Goal: Information Seeking & Learning: Get advice/opinions

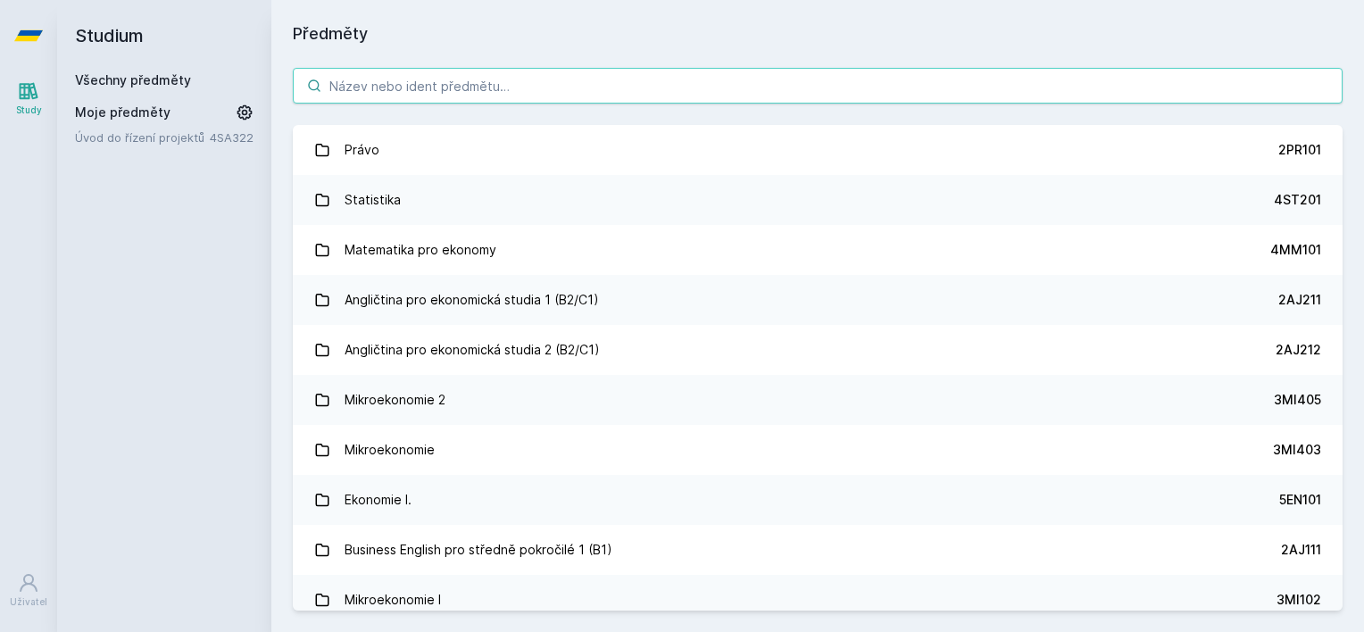
paste input "2IB521"
click at [452, 89] on input "2IB521" at bounding box center [818, 86] width 1050 height 36
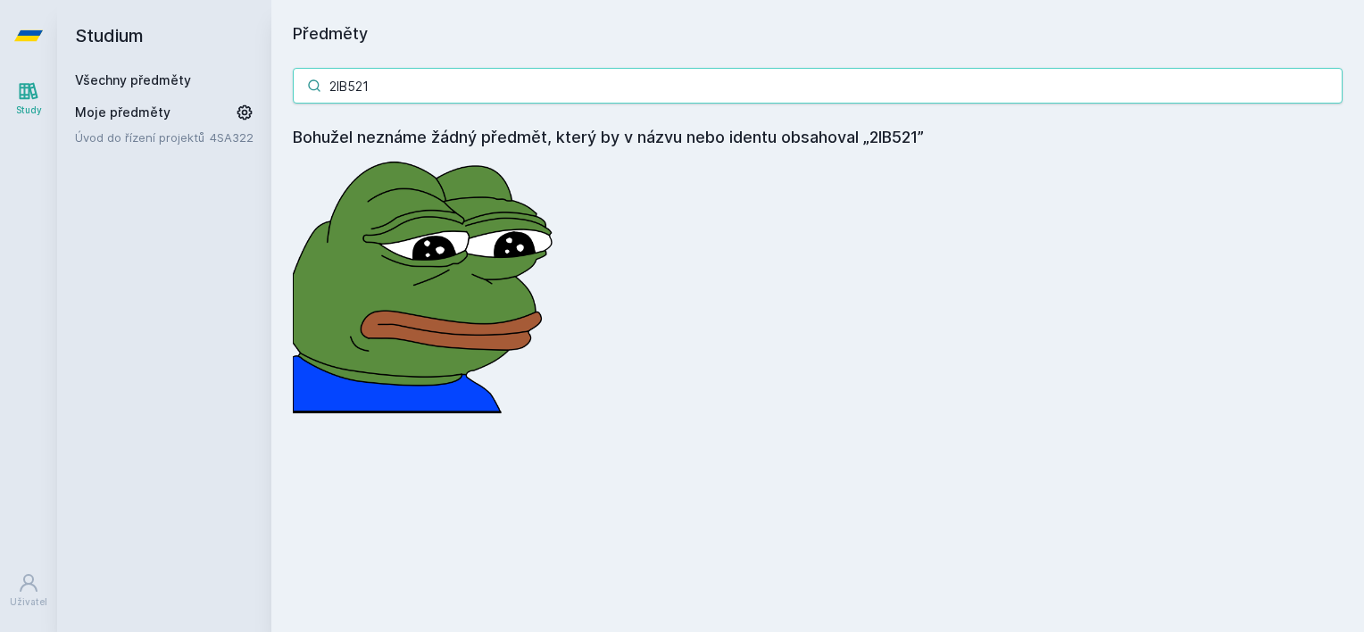
click at [559, 75] on input "2IB521" at bounding box center [818, 86] width 1050 height 36
paste input "MO440"
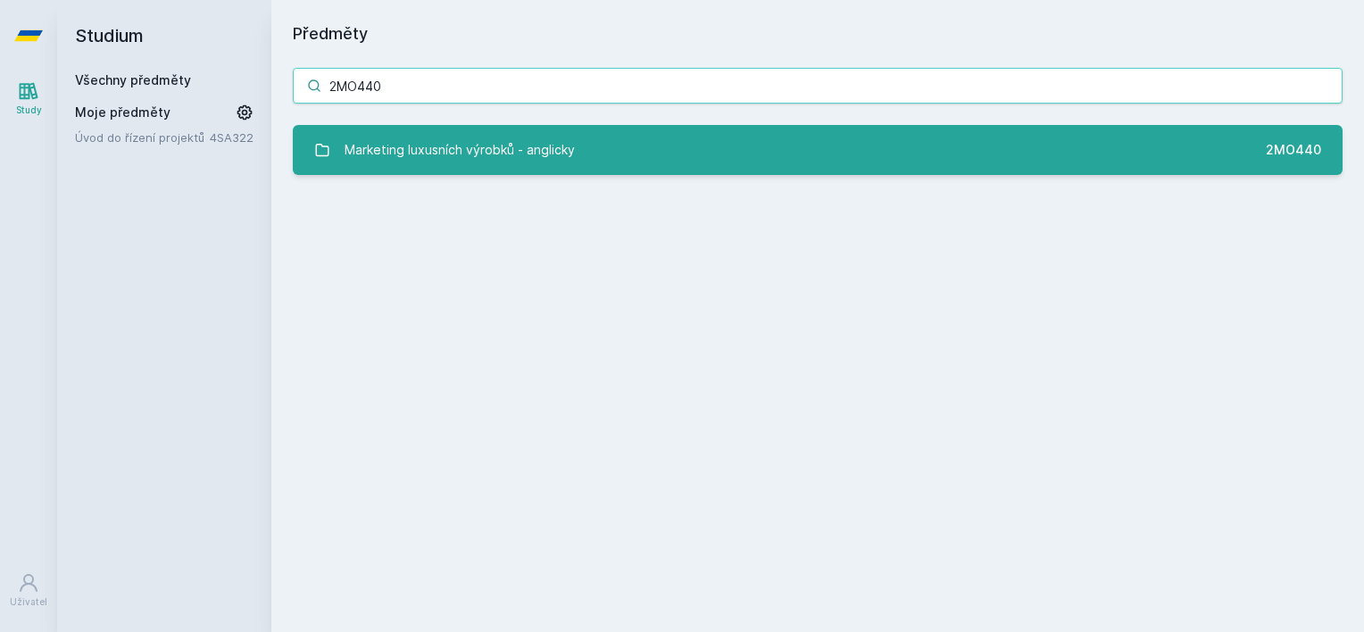
type input "2MO440"
click at [519, 132] on div "Marketing luxusních výrobků - anglicky" at bounding box center [460, 150] width 230 height 36
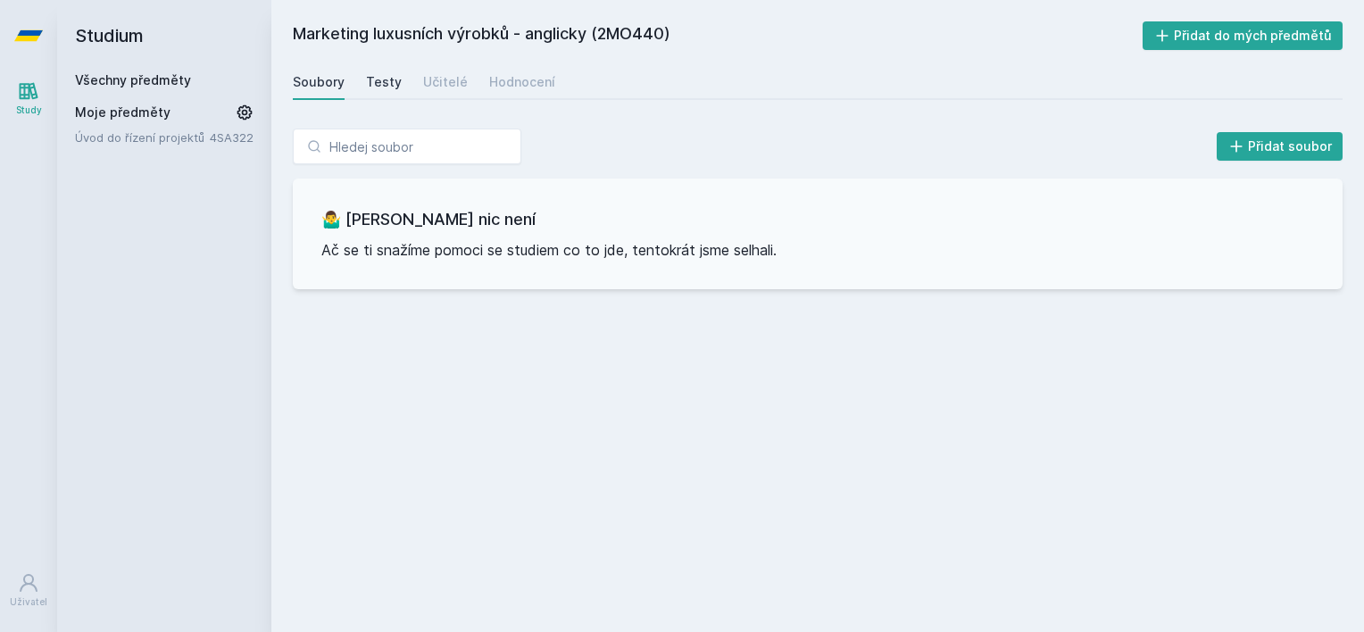
click at [386, 77] on div "Testy" at bounding box center [384, 82] width 36 height 18
click at [438, 83] on div "Učitelé" at bounding box center [445, 82] width 45 height 18
click at [511, 79] on div "Hodnocení" at bounding box center [522, 82] width 66 height 18
click at [139, 76] on link "Všechny předměty" at bounding box center [133, 79] width 116 height 15
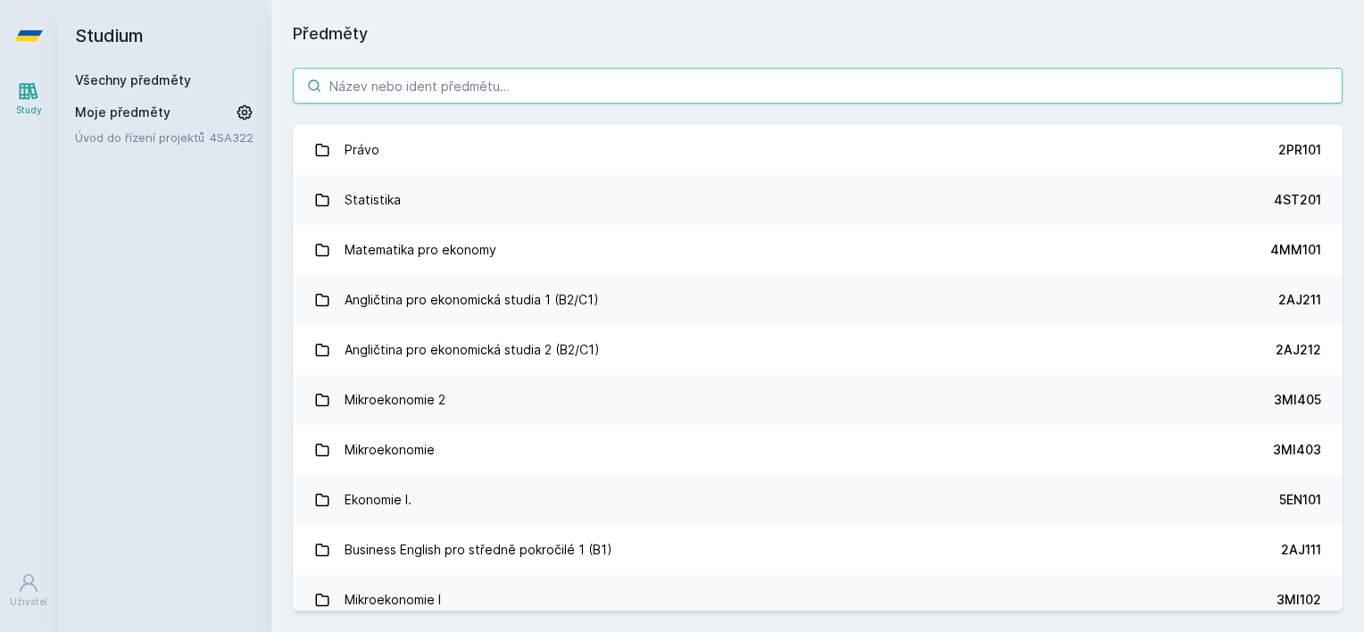
click at [547, 75] on input "search" at bounding box center [818, 86] width 1050 height 36
paste input "2MO521"
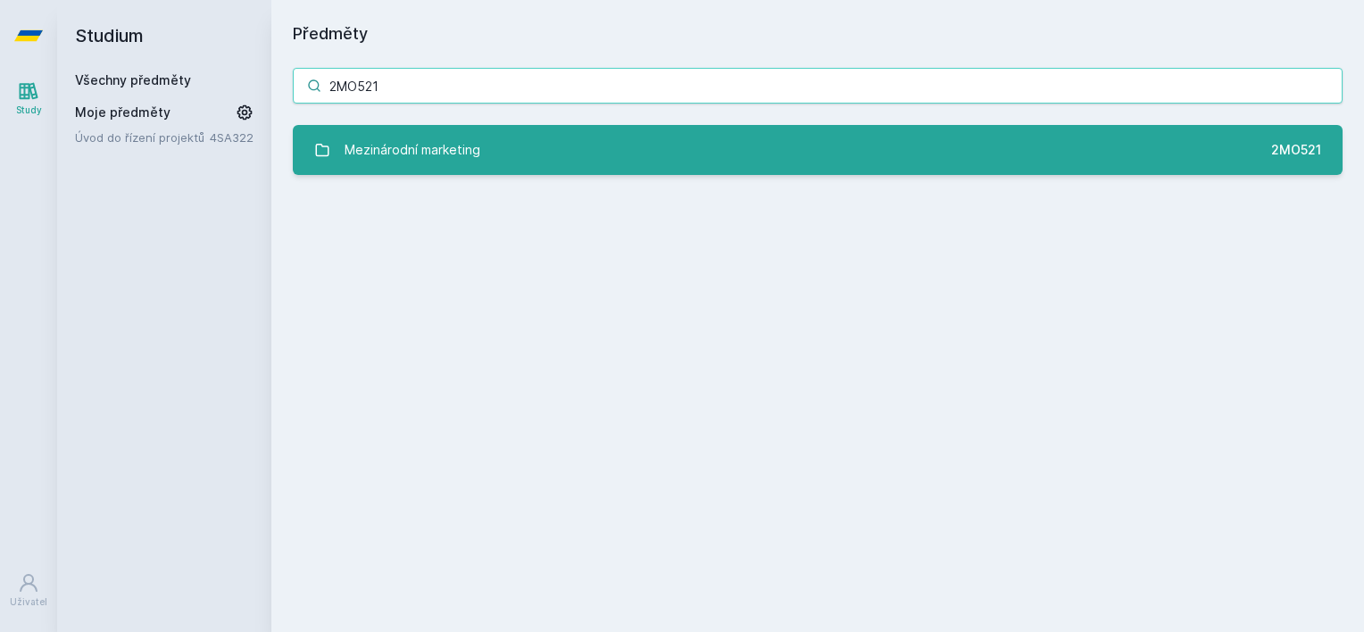
type input "2MO521"
click at [509, 146] on link "Mezinárodní marketing 2MO521" at bounding box center [818, 150] width 1050 height 50
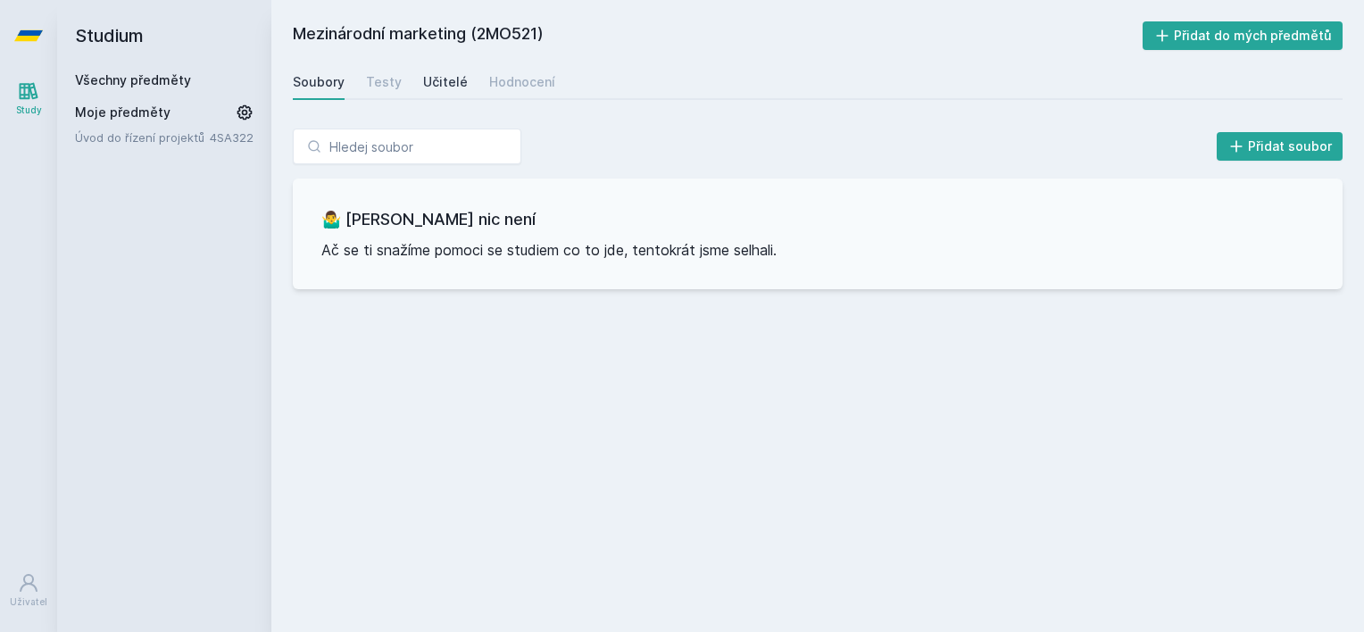
click at [438, 89] on div "Učitelé" at bounding box center [445, 82] width 45 height 18
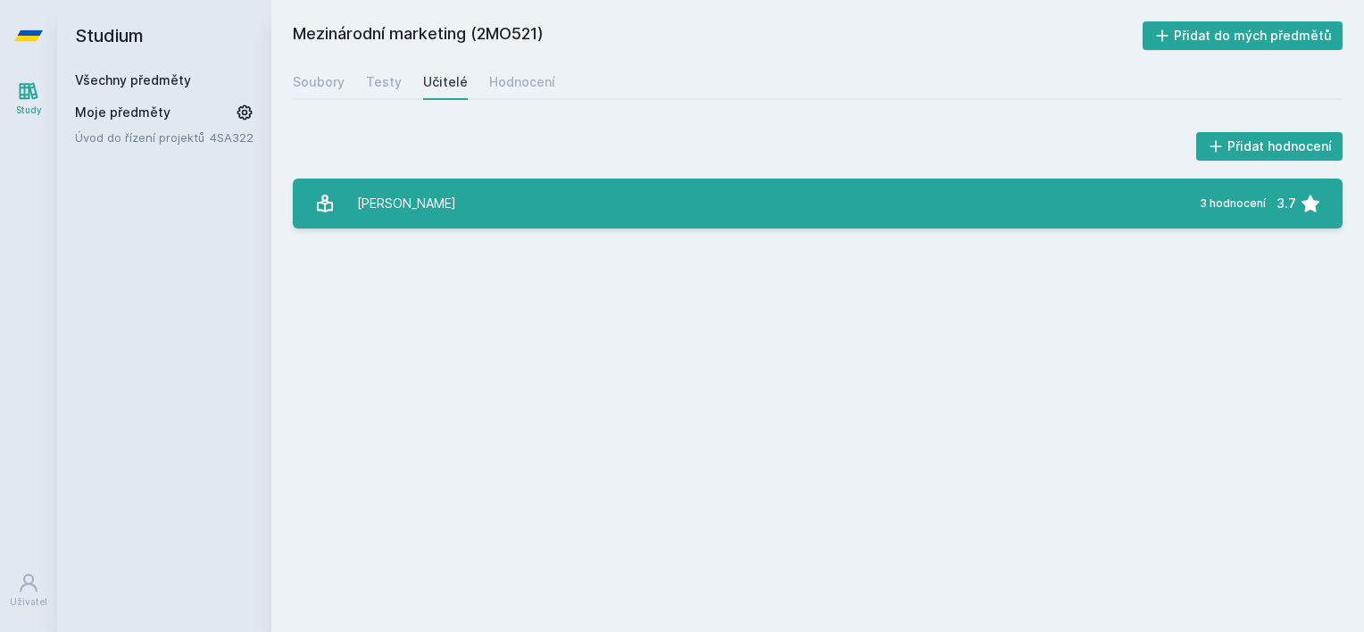
click at [439, 221] on link "Lh[PERSON_NAME] 3 hodnocení 3.7" at bounding box center [818, 204] width 1050 height 50
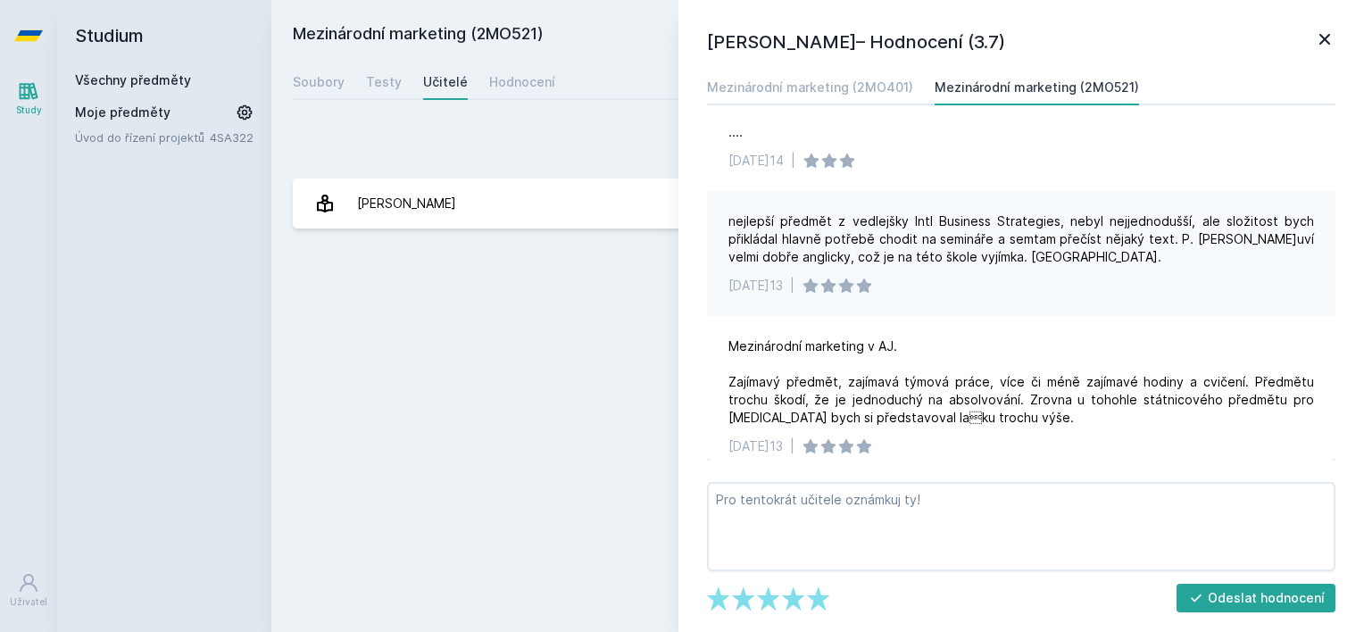
scroll to position [46, 0]
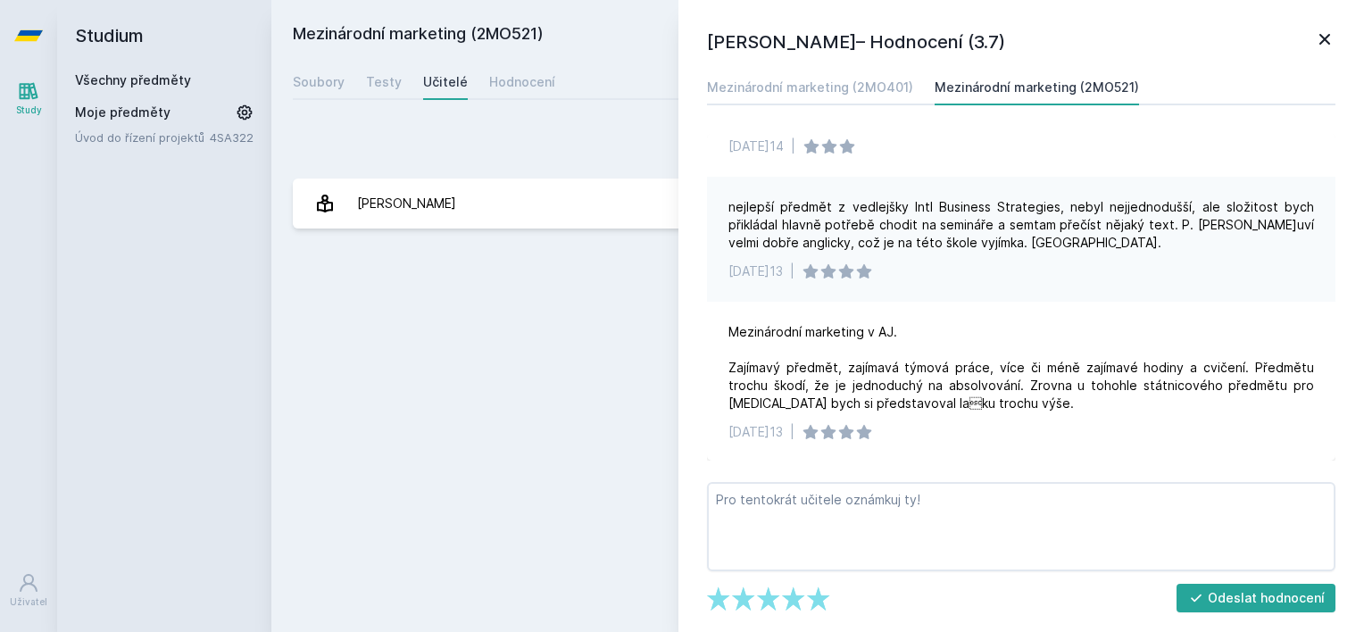
click at [1323, 33] on icon at bounding box center [1324, 39] width 21 height 21
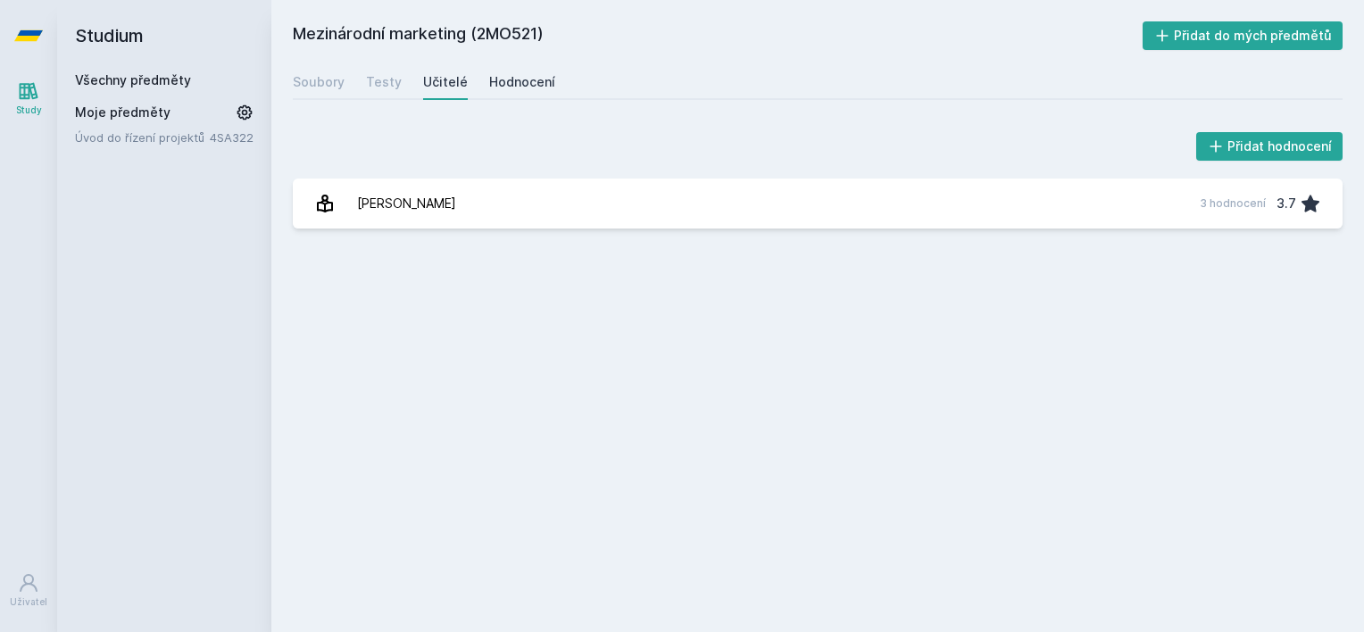
click at [536, 83] on div "Hodnocení" at bounding box center [522, 82] width 66 height 18
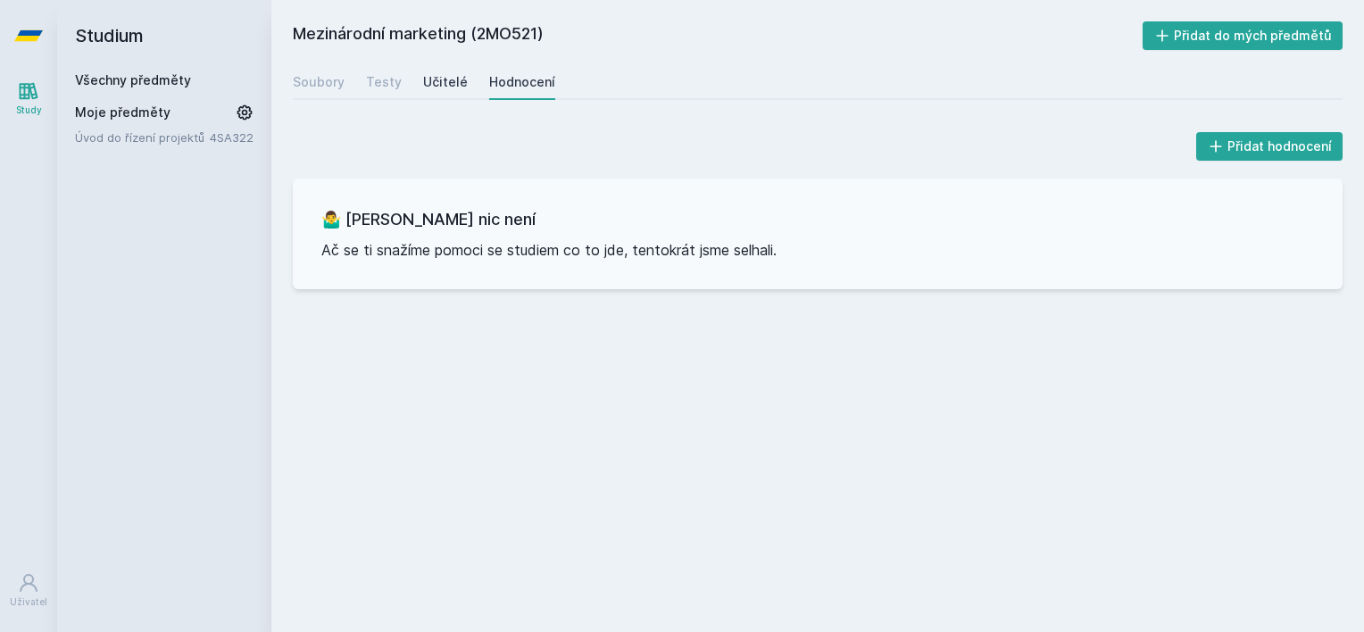
click at [443, 81] on div "Učitelé" at bounding box center [445, 82] width 45 height 18
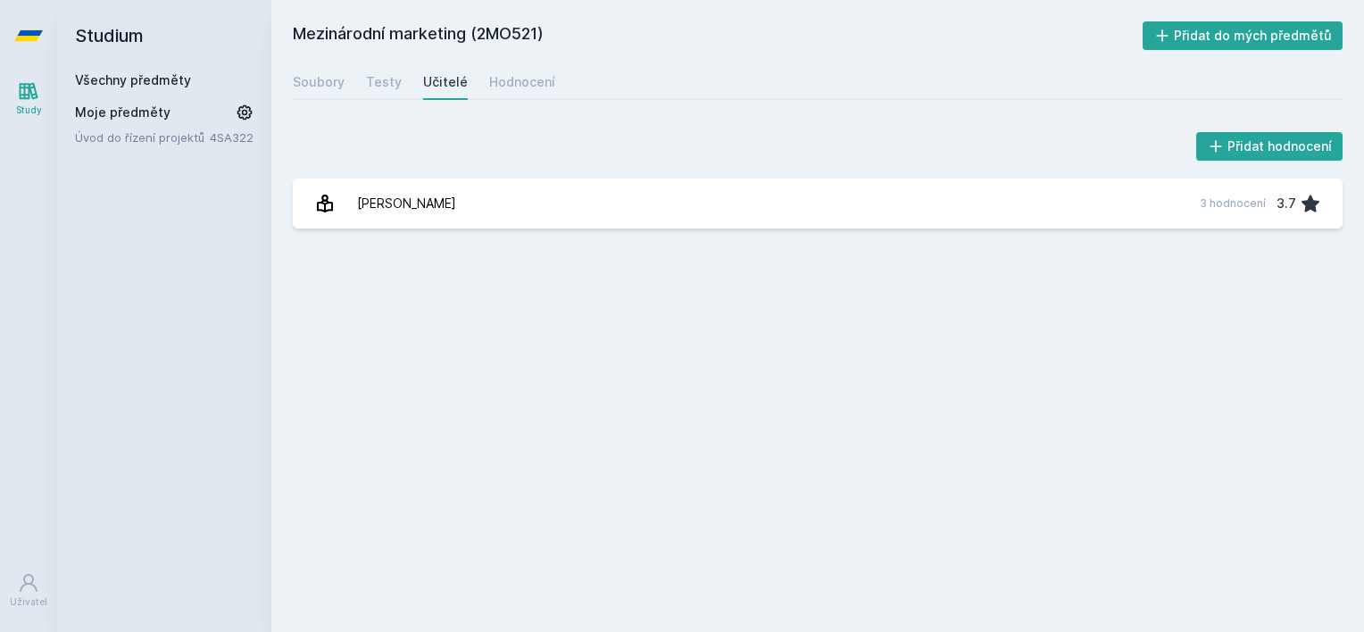
click at [129, 84] on link "Všechny předměty" at bounding box center [133, 79] width 116 height 15
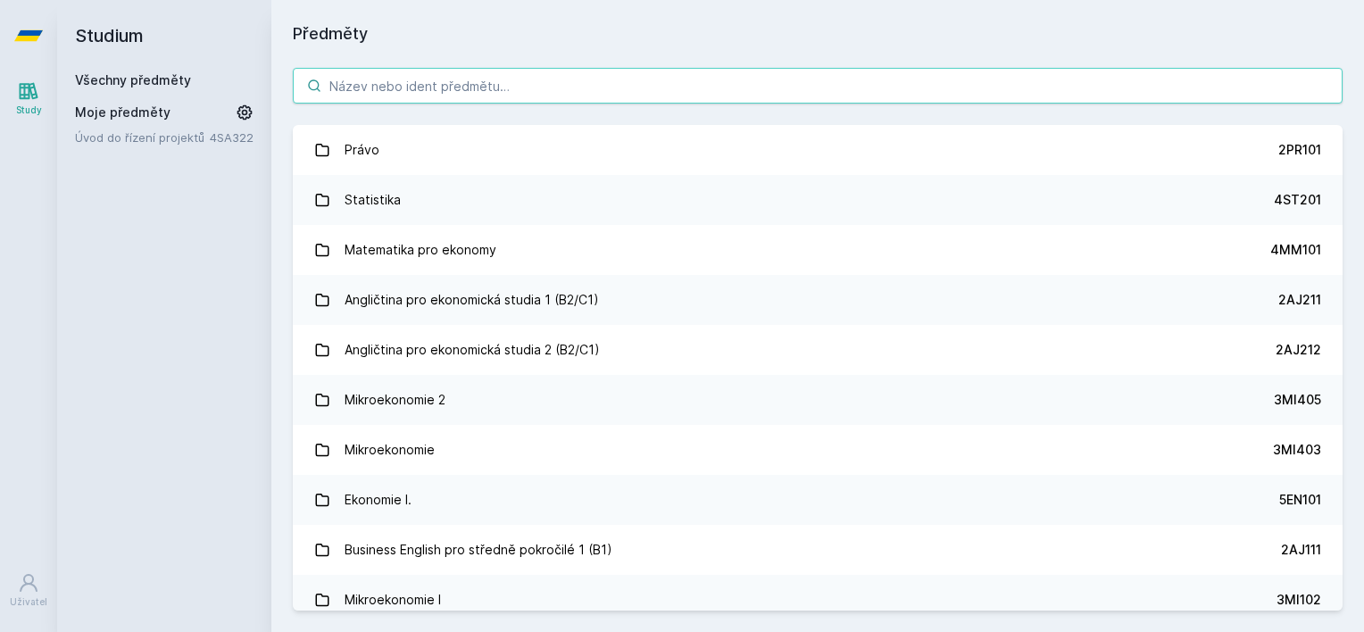
click at [418, 77] on input "search" at bounding box center [818, 86] width 1050 height 36
paste input "2MO401"
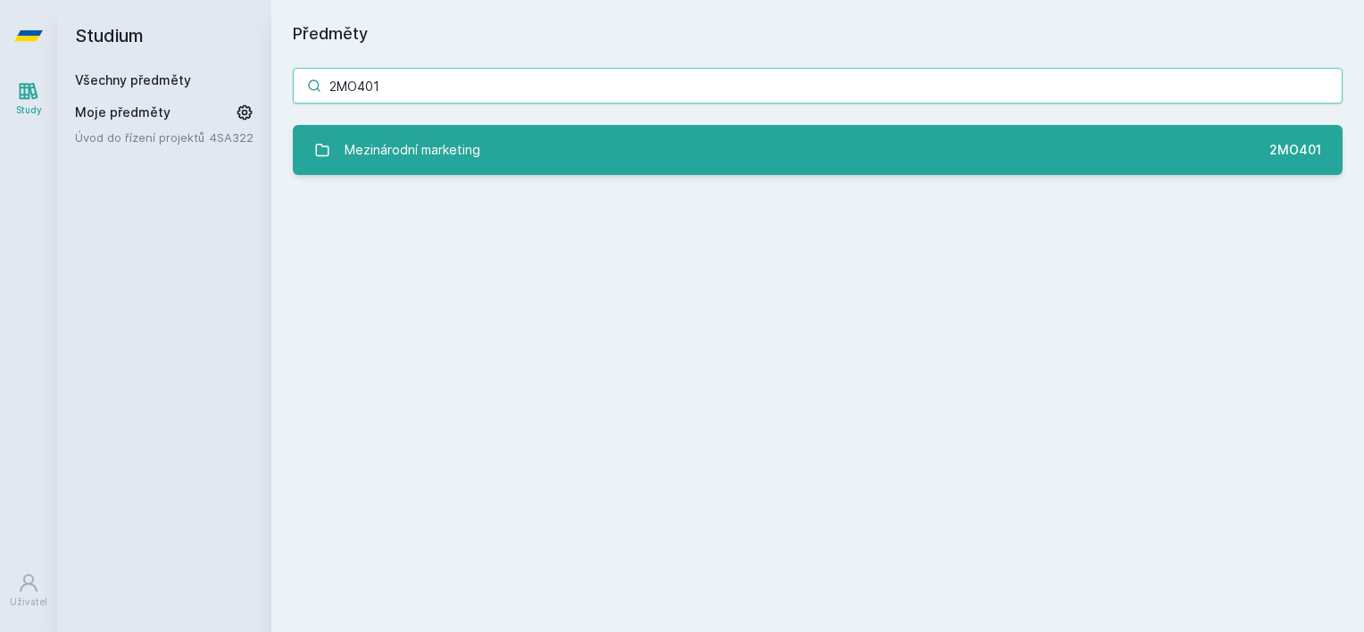
type input "2MO401"
click at [381, 150] on div "Mezinárodní marketing" at bounding box center [413, 150] width 136 height 36
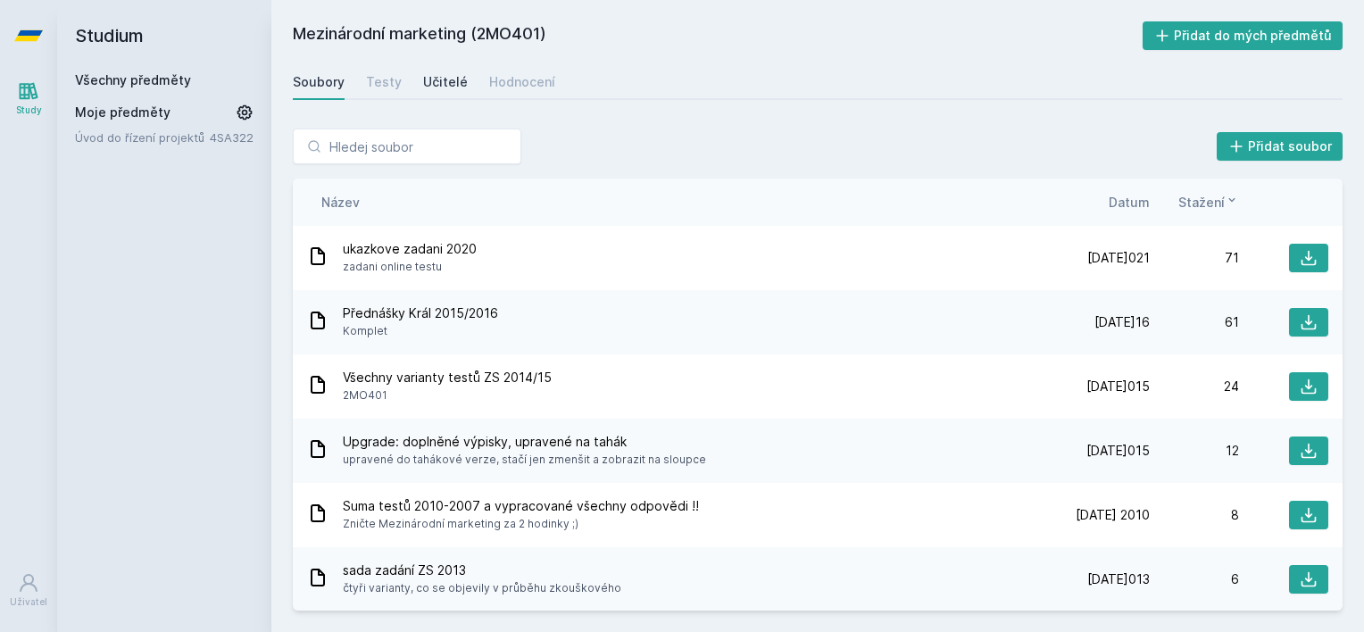
click at [436, 69] on link "Učitelé" at bounding box center [445, 82] width 45 height 36
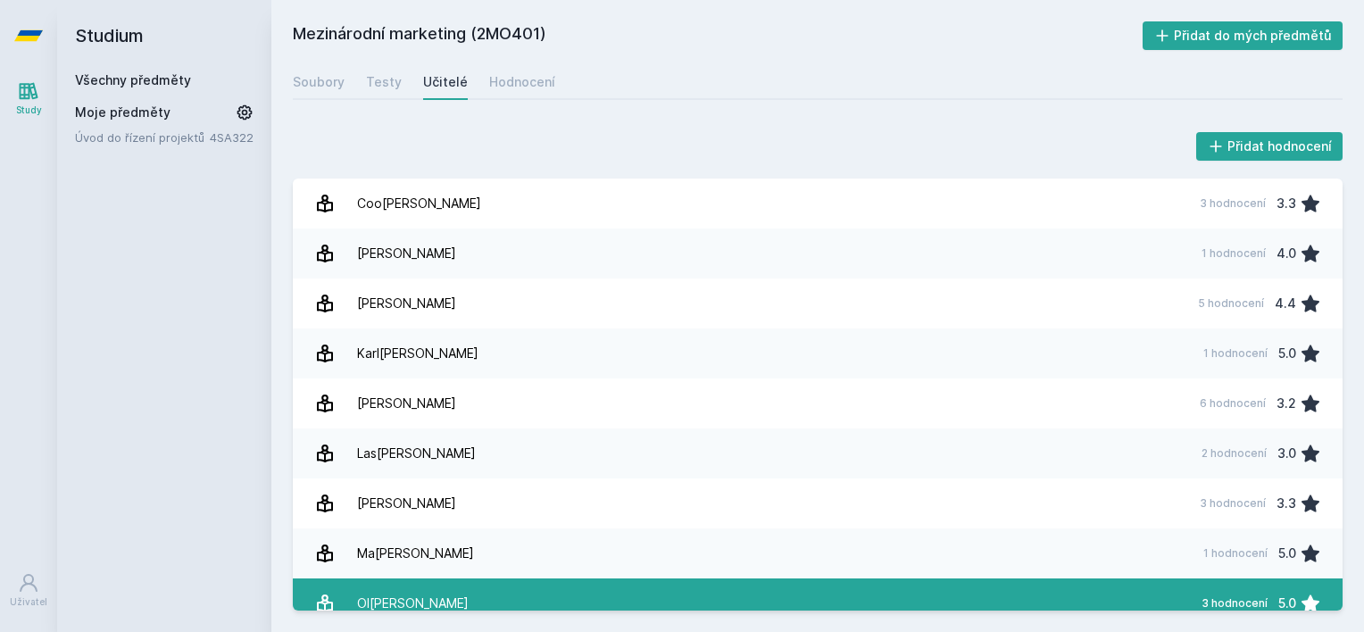
click at [667, 593] on link "Ol[PERSON_NAME] 3 hodnocení 5.0" at bounding box center [818, 604] width 1050 height 50
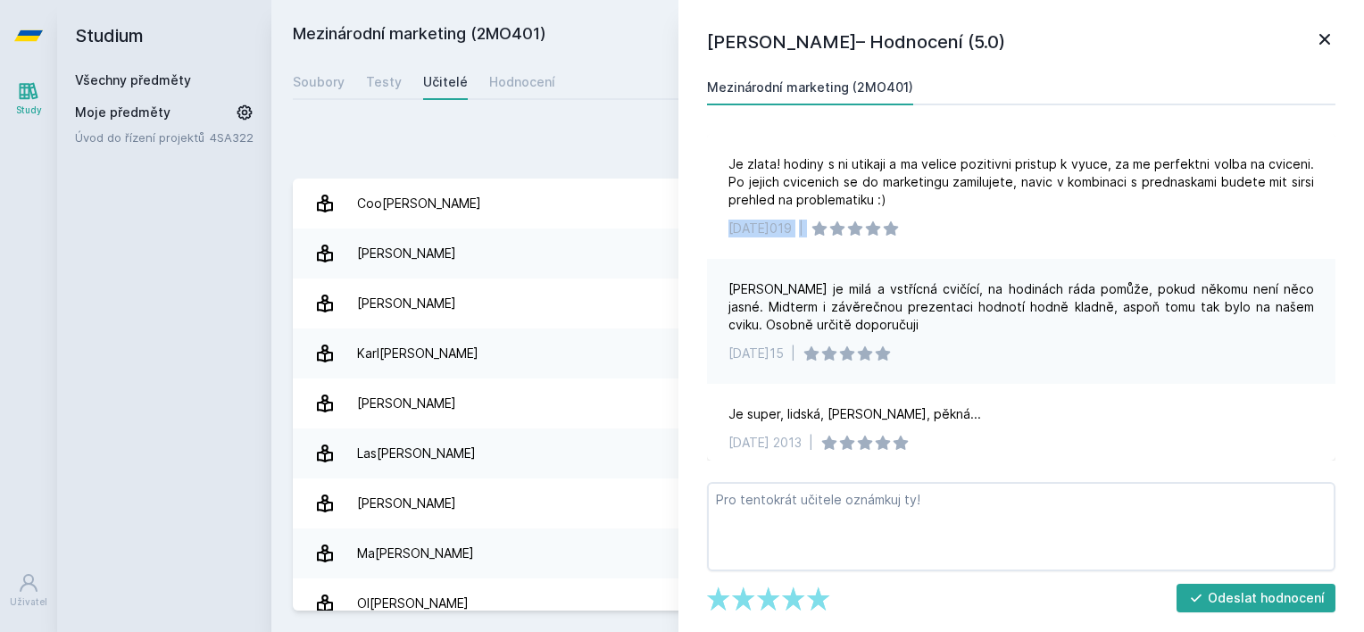
drag, startPoint x: 1325, startPoint y: 204, endPoint x: 1331, endPoint y: 218, distance: 15.3
click at [1331, 218] on div "Je zlata! hodiny s ni utikaji a ma velice pozitivni pristup k vyuce, za me perf…" at bounding box center [1021, 297] width 629 height 327
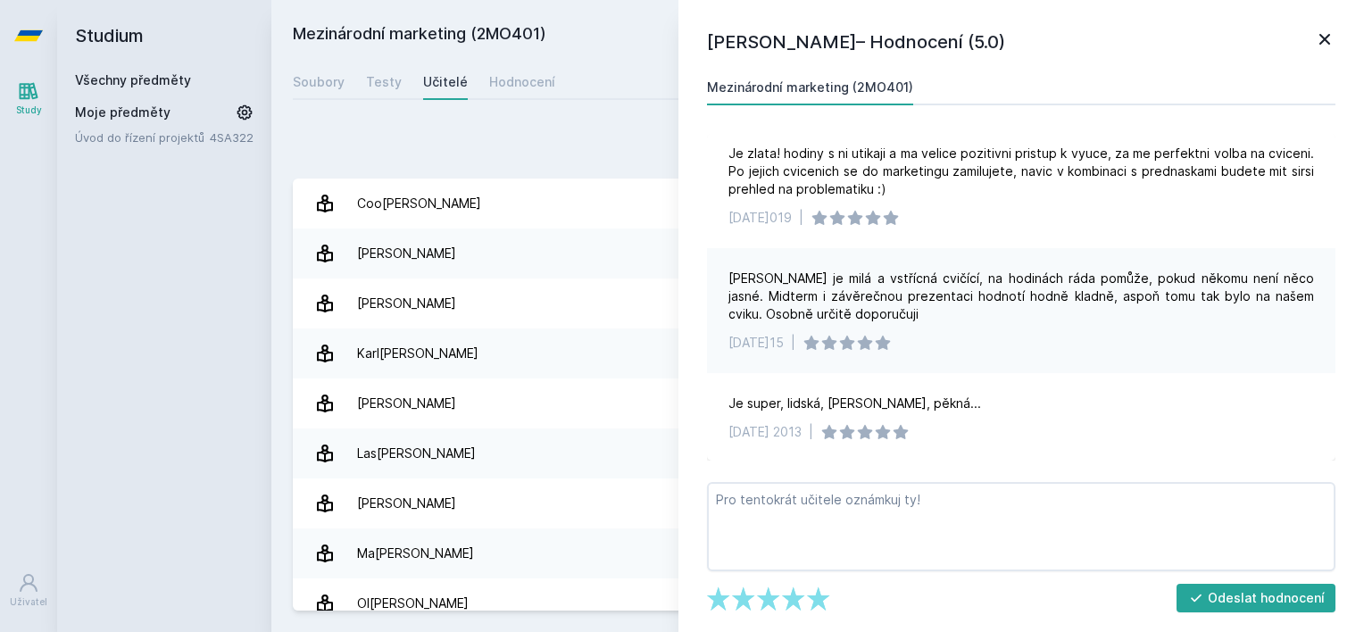
click at [1164, 352] on div "[PERSON_NAME] je milá a vstřícná cvičící, na hodinách ráda pomůže, pokud někomu…" at bounding box center [1021, 310] width 629 height 125
click at [1331, 29] on icon at bounding box center [1324, 39] width 21 height 21
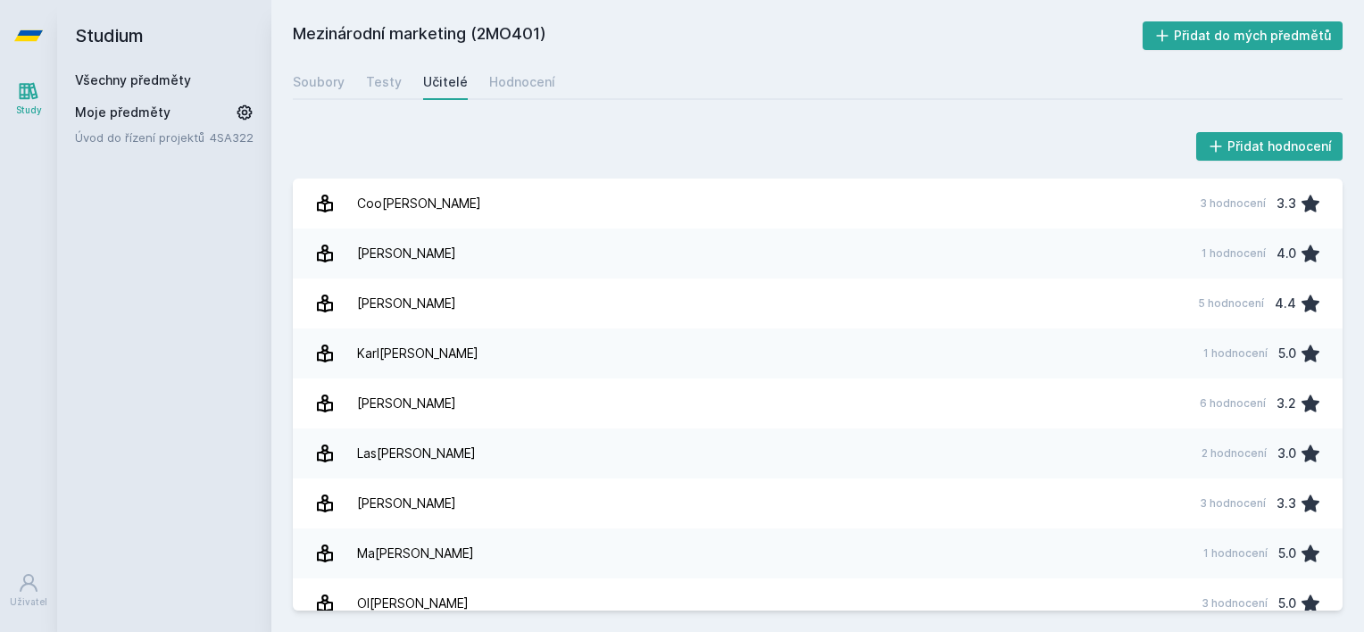
click at [180, 79] on link "Všechny předměty" at bounding box center [133, 79] width 116 height 15
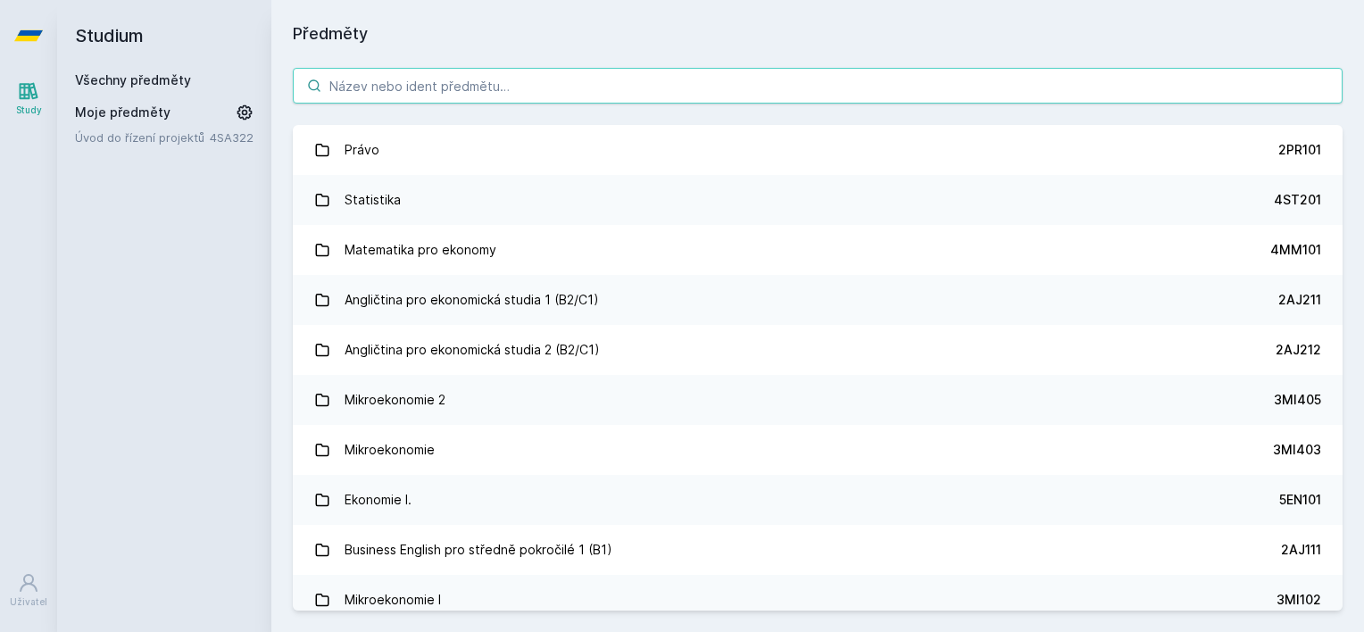
paste input "3MI409"
click at [511, 86] on input "3MI409" at bounding box center [818, 86] width 1050 height 36
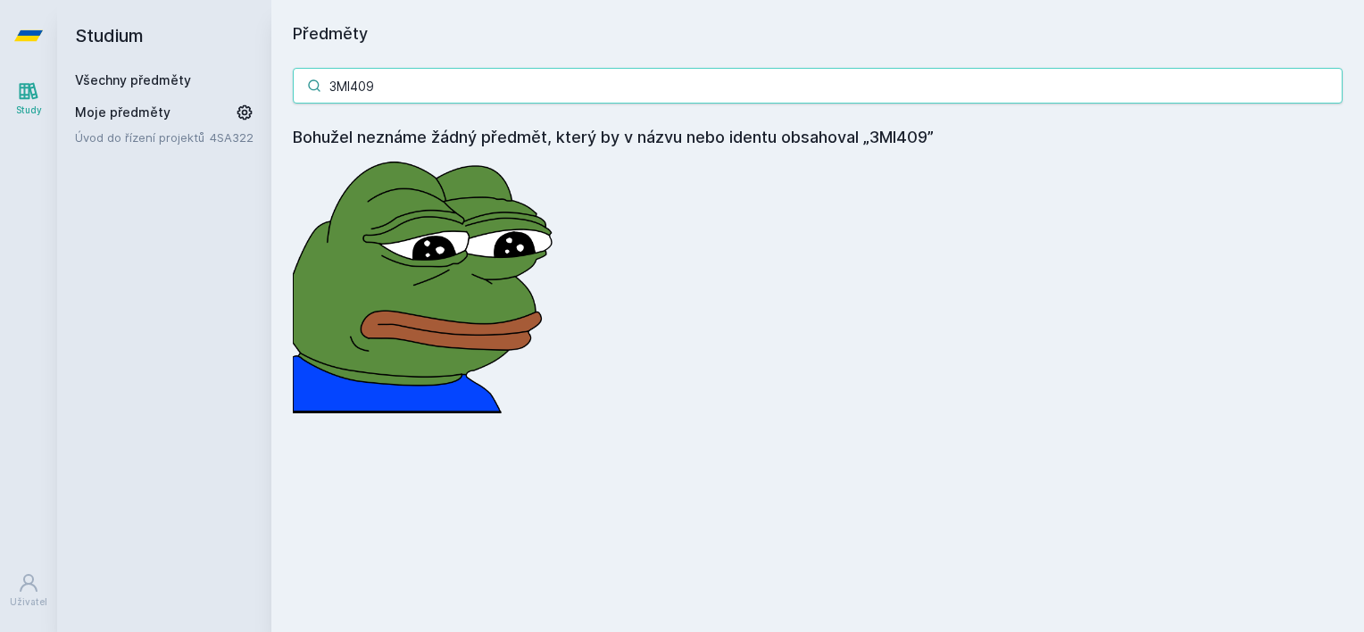
click at [403, 72] on input "3MI409" at bounding box center [818, 86] width 1050 height 36
paste input "3"
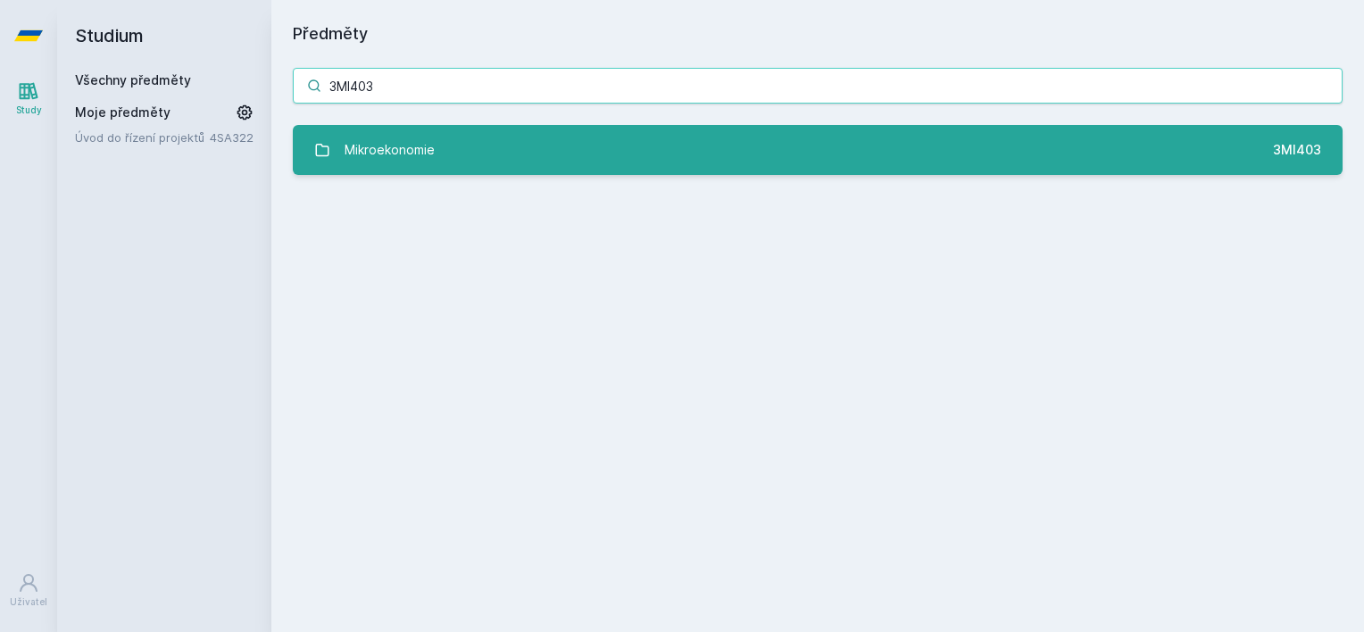
type input "3MI403"
click at [406, 164] on div "Mikroekonomie" at bounding box center [390, 150] width 90 height 36
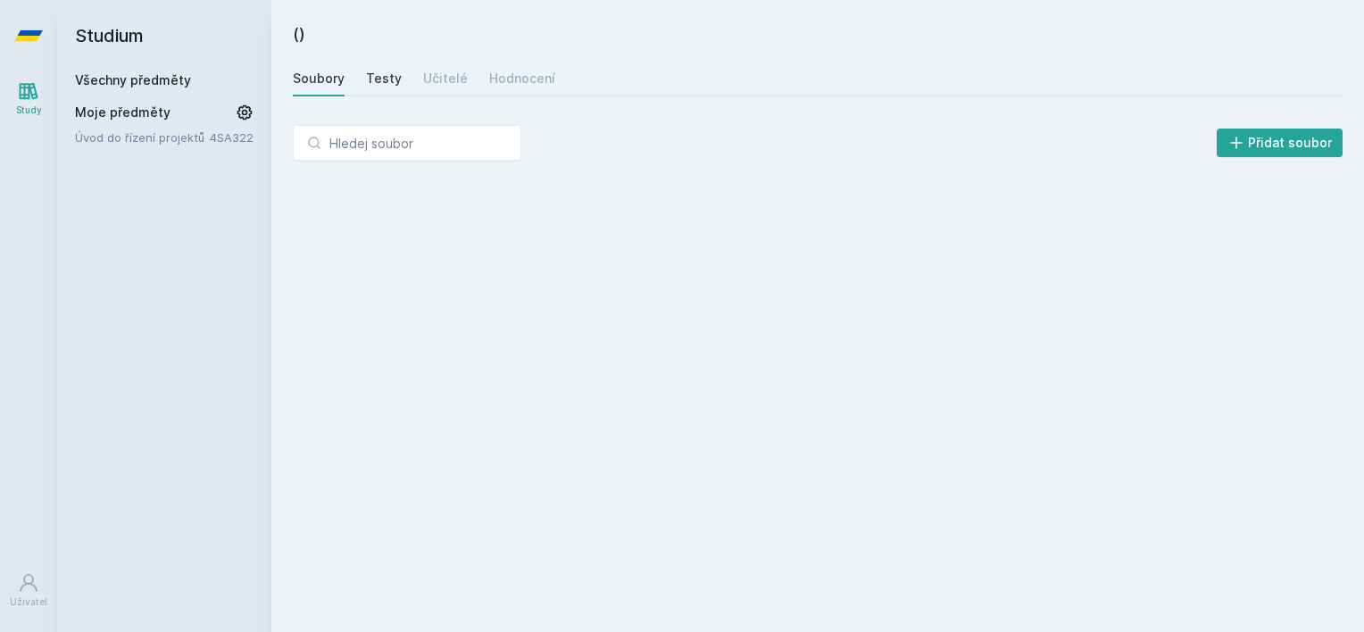
click at [392, 77] on div "Testy" at bounding box center [384, 79] width 36 height 18
click at [452, 78] on div "Učitelé" at bounding box center [445, 79] width 45 height 18
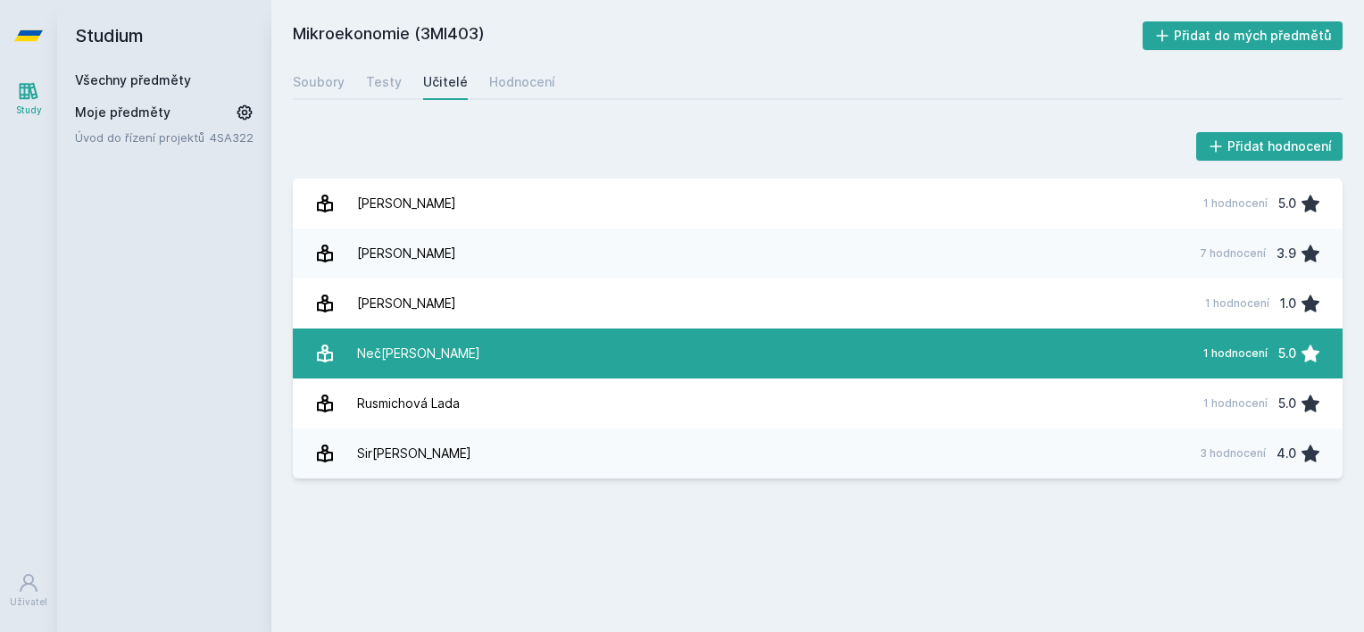
click at [451, 346] on div "Neč[PERSON_NAME]" at bounding box center [418, 354] width 123 height 36
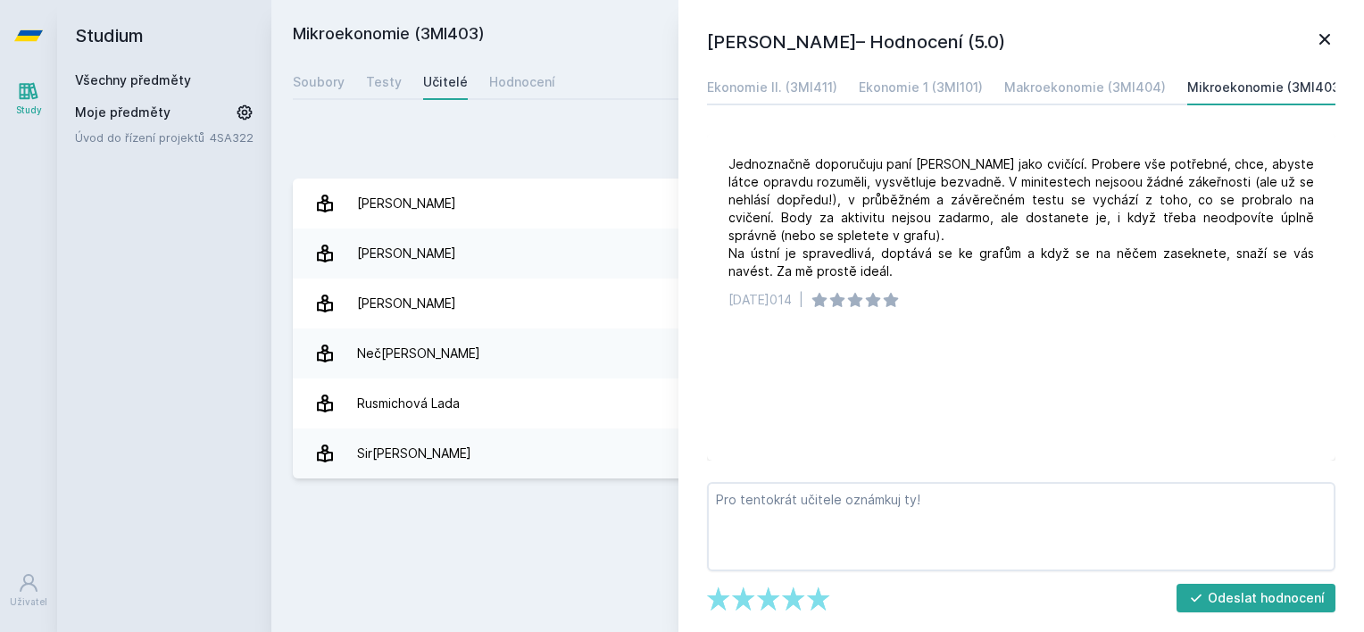
click at [1326, 33] on icon at bounding box center [1324, 39] width 21 height 21
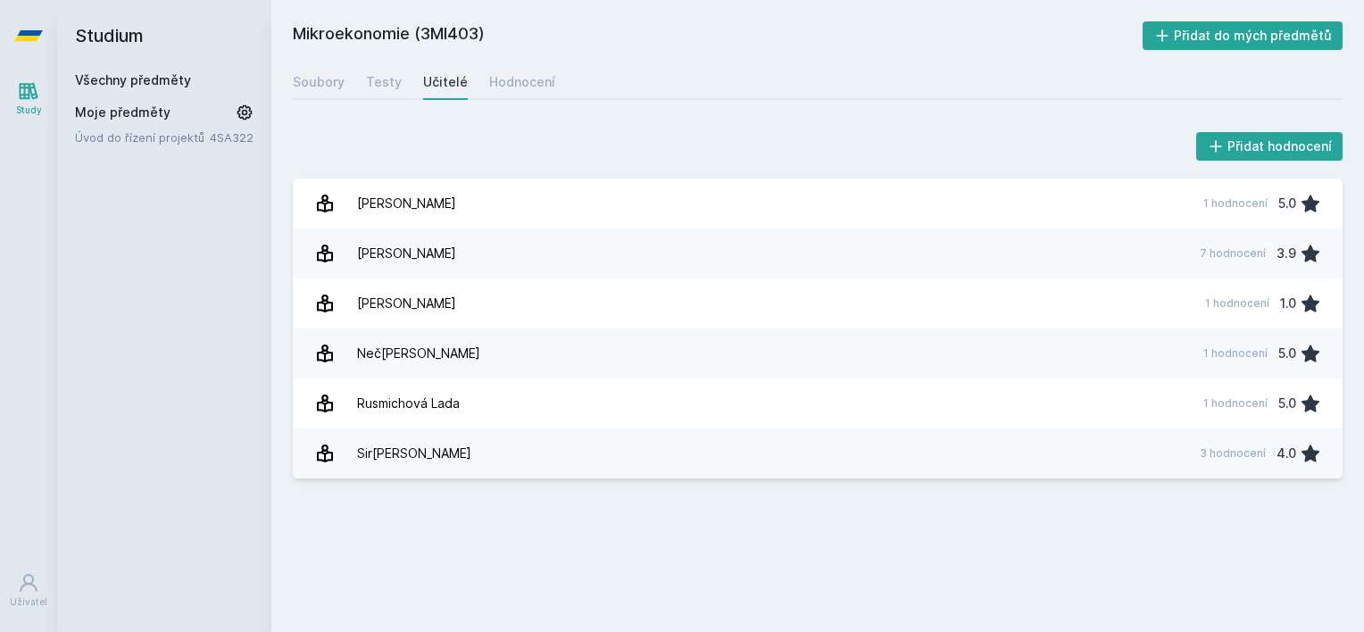
click at [189, 80] on div "Všechny předměty" at bounding box center [164, 80] width 179 height 18
click at [178, 80] on link "Všechny předměty" at bounding box center [133, 79] width 116 height 15
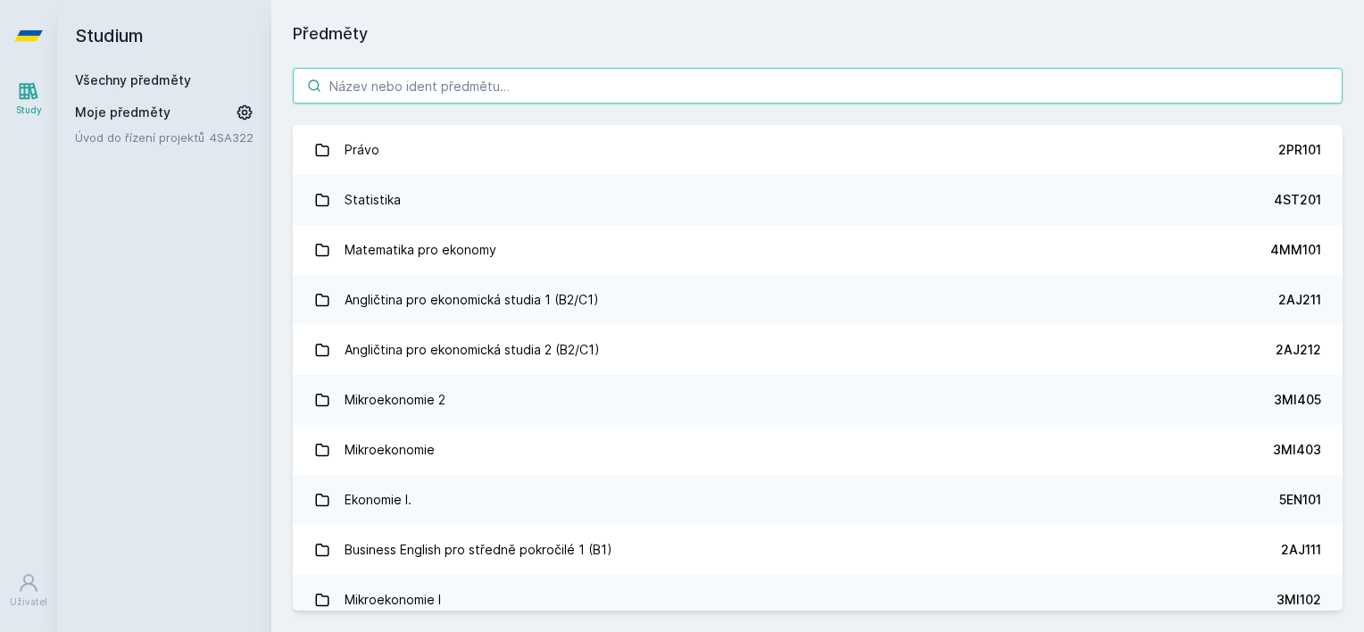
click at [455, 88] on input "search" at bounding box center [818, 86] width 1050 height 36
paste input "3MI202"
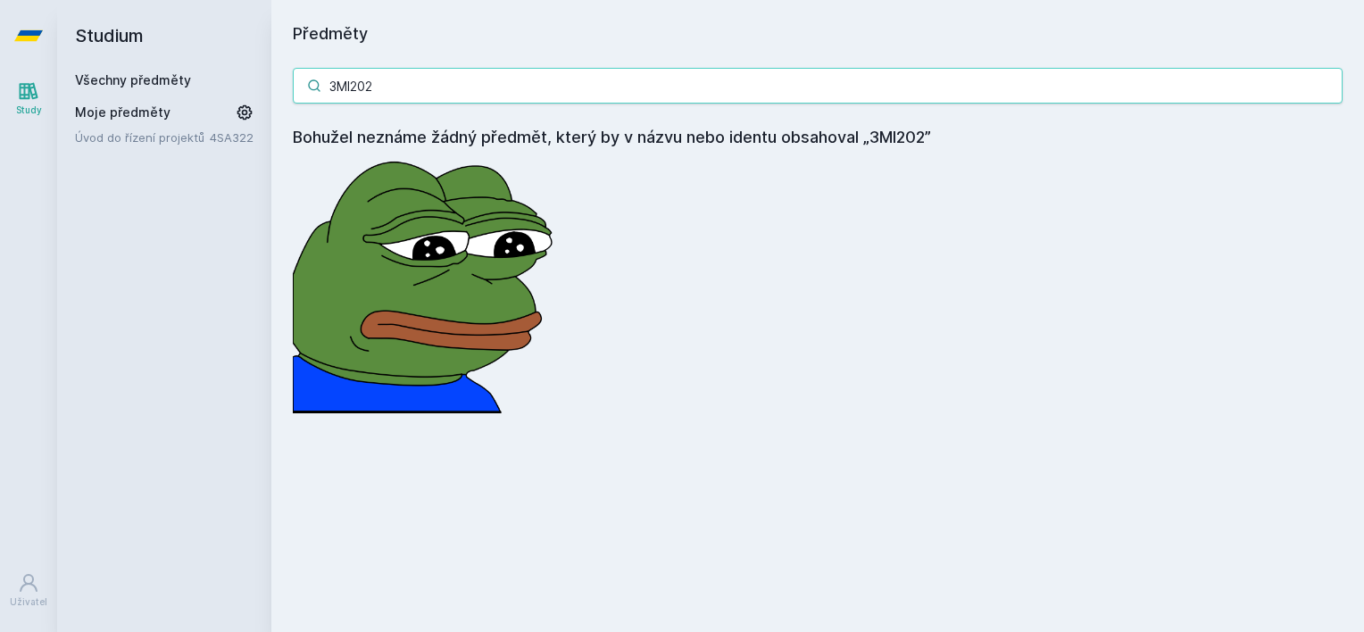
click at [419, 90] on input "3MI202" at bounding box center [818, 86] width 1050 height 36
paste input "1"
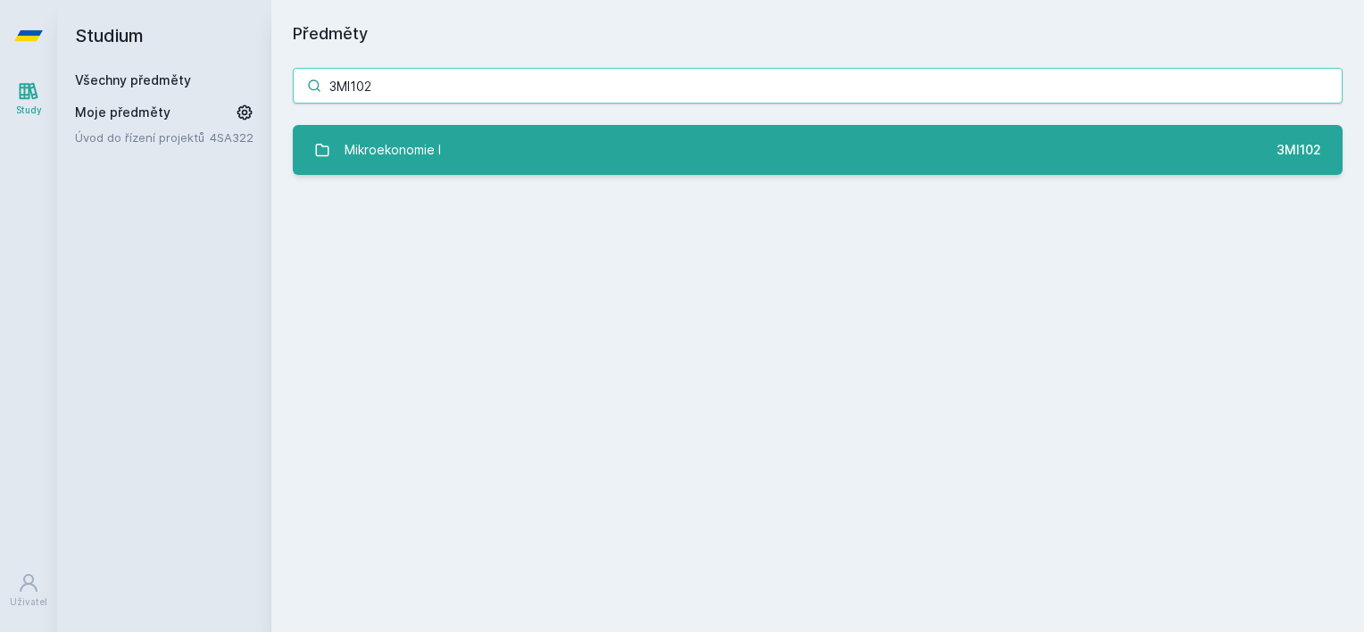
type input "3MI102"
click at [390, 148] on div "Mikroekonomie I" at bounding box center [393, 150] width 96 height 36
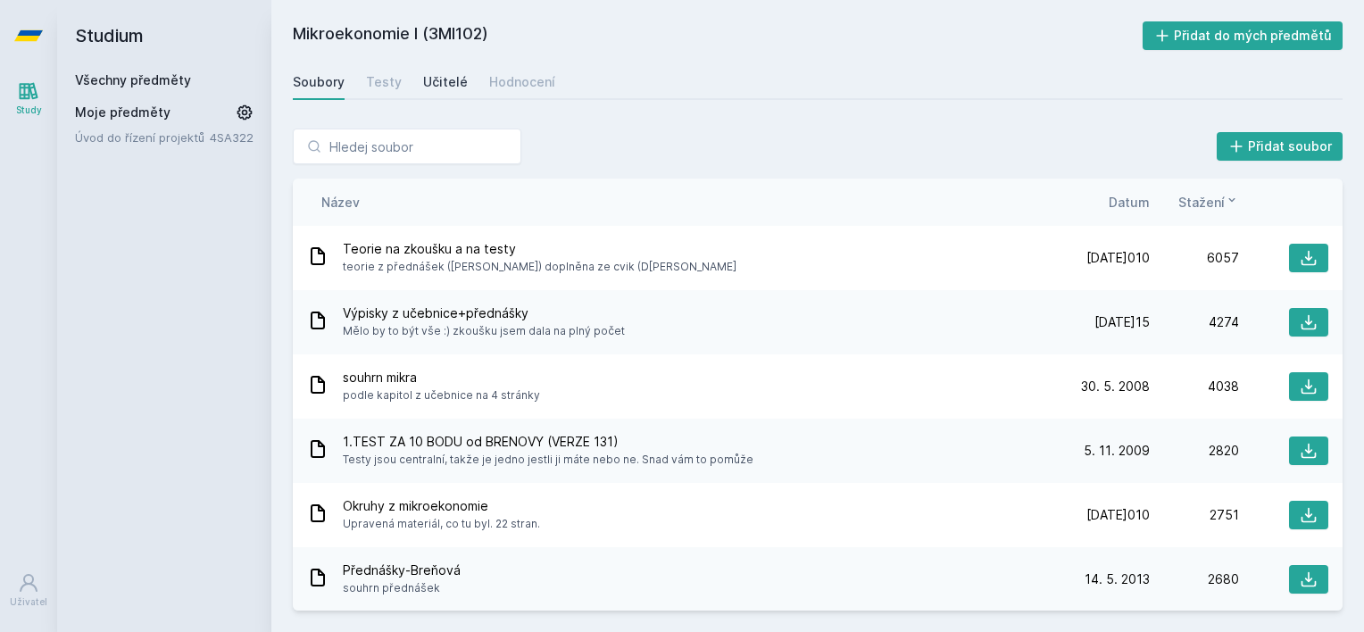
click at [443, 84] on div "Učitelé" at bounding box center [445, 82] width 45 height 18
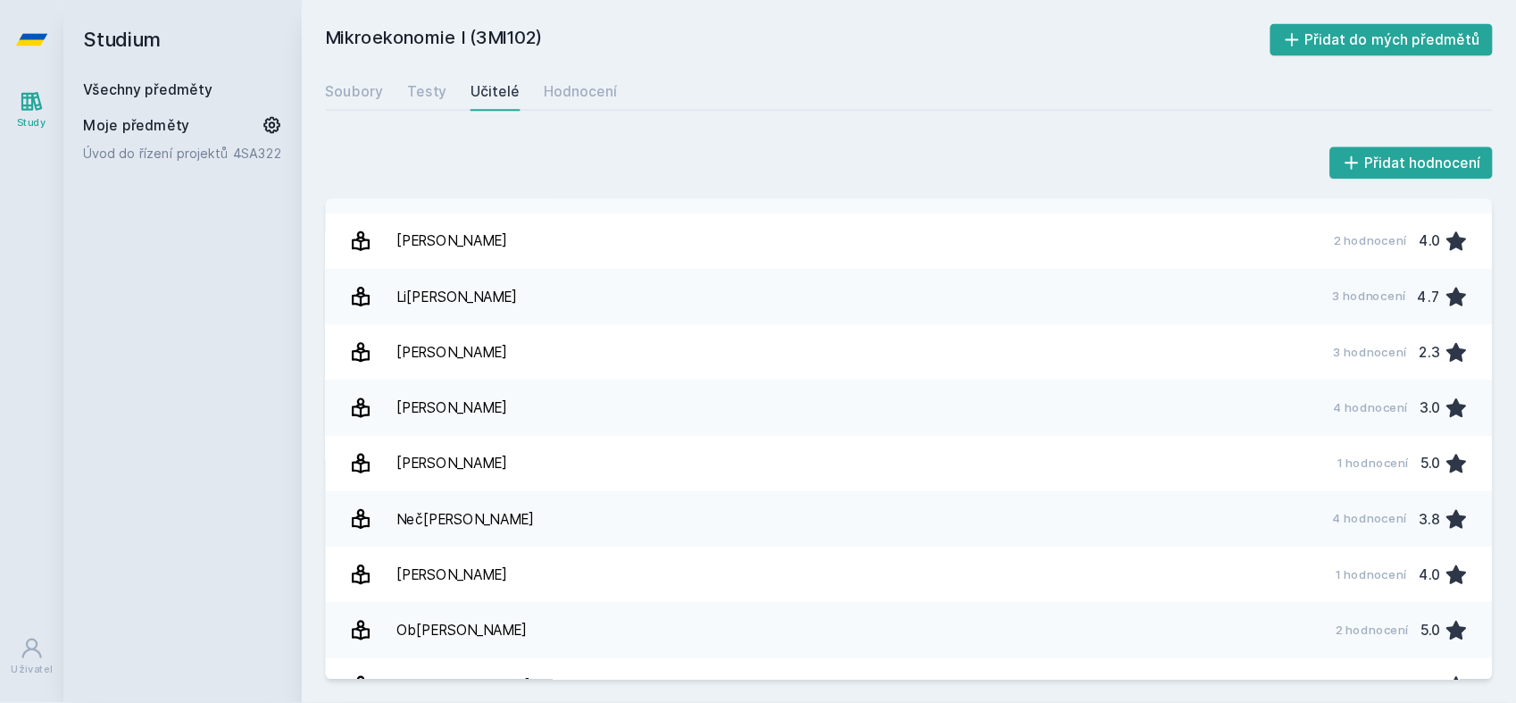
scroll to position [816, 0]
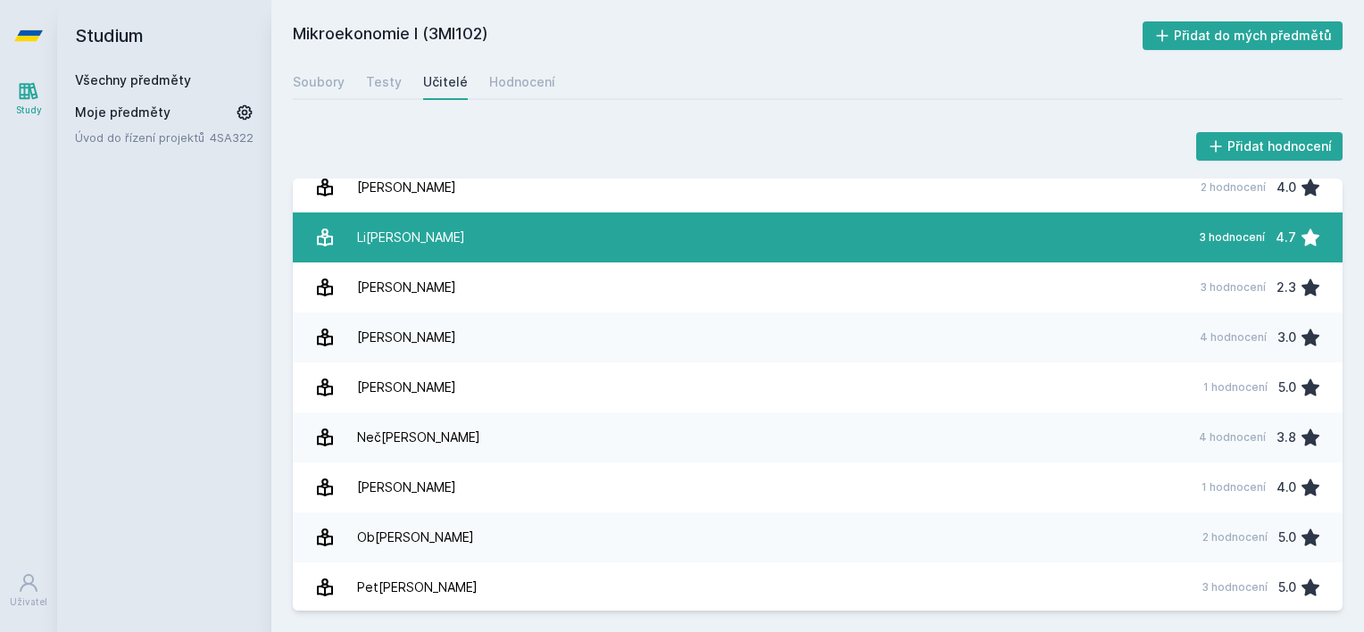
click at [967, 254] on link "Lig[PERSON_NAME] 3 hodnocení 4.7" at bounding box center [818, 238] width 1050 height 50
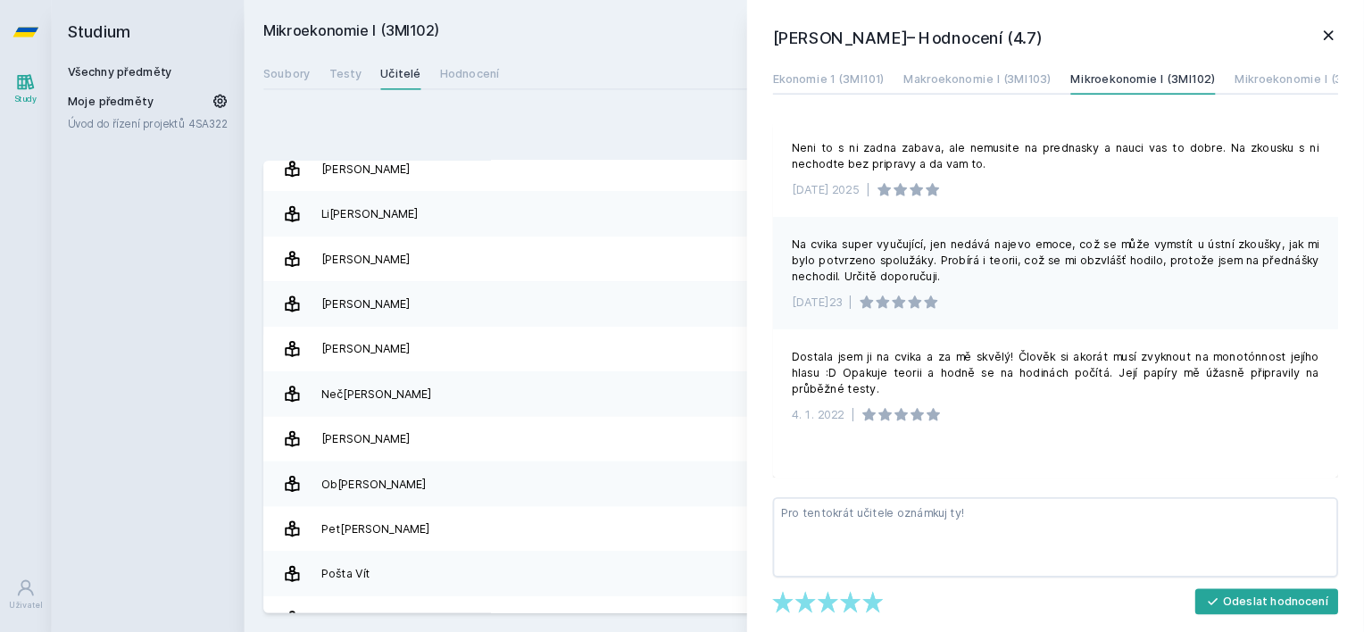
scroll to position [816, 0]
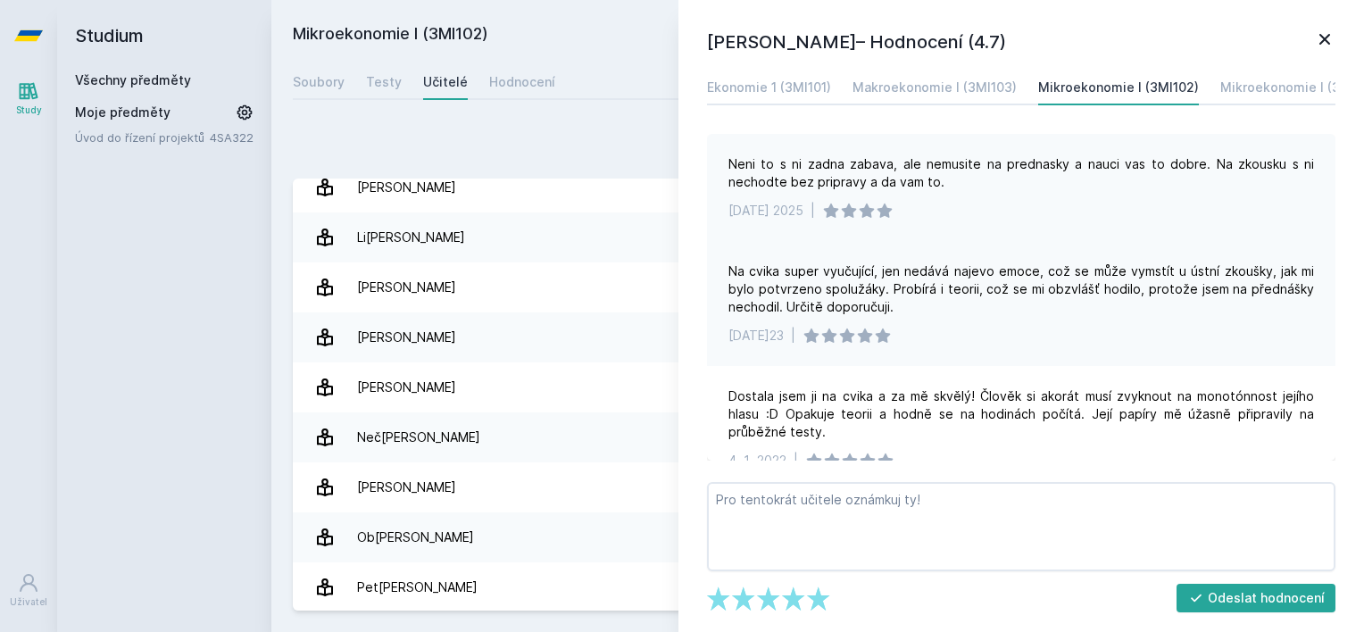
drag, startPoint x: 1289, startPoint y: 1, endPoint x: 912, endPoint y: 133, distance: 400.2
click at [912, 133] on div "Ekonomie 1 (3MI101) Makroekonomie I (3MI103) Mikroekonomie I (3MI102) Mikroekon…" at bounding box center [1022, 265] width 636 height 391
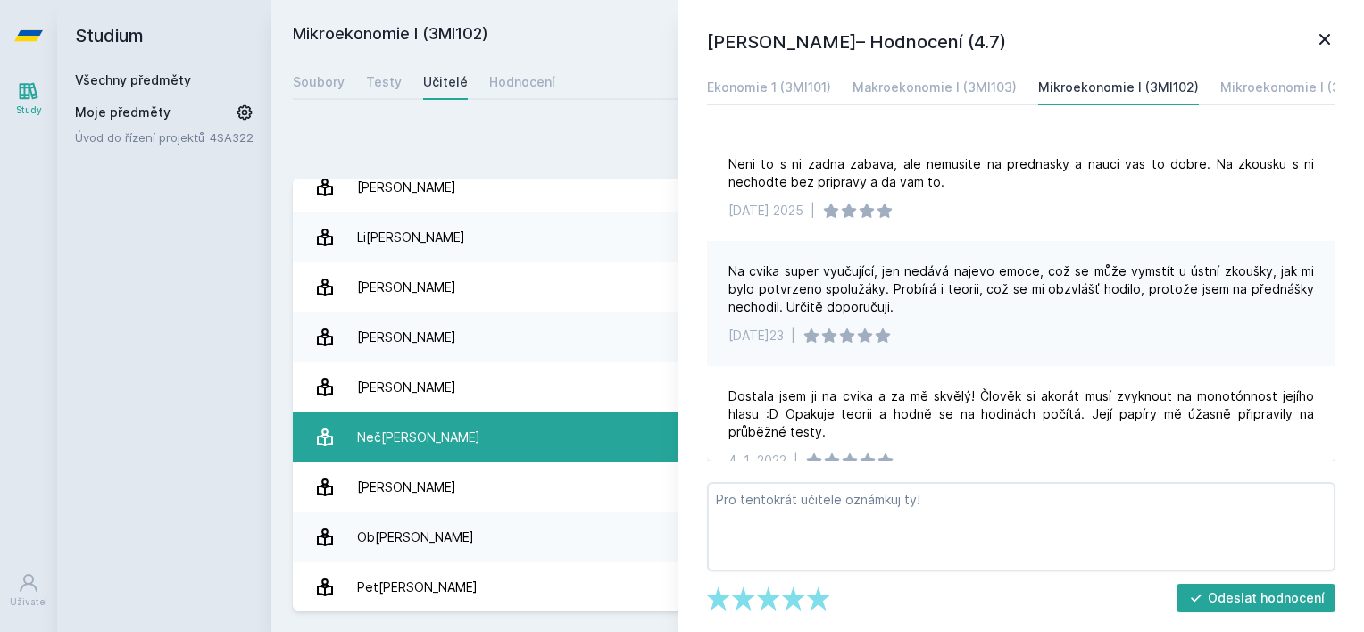
click at [457, 444] on link "Ne[PERSON_NAME] 4 hodnocení 3.8" at bounding box center [818, 438] width 1050 height 50
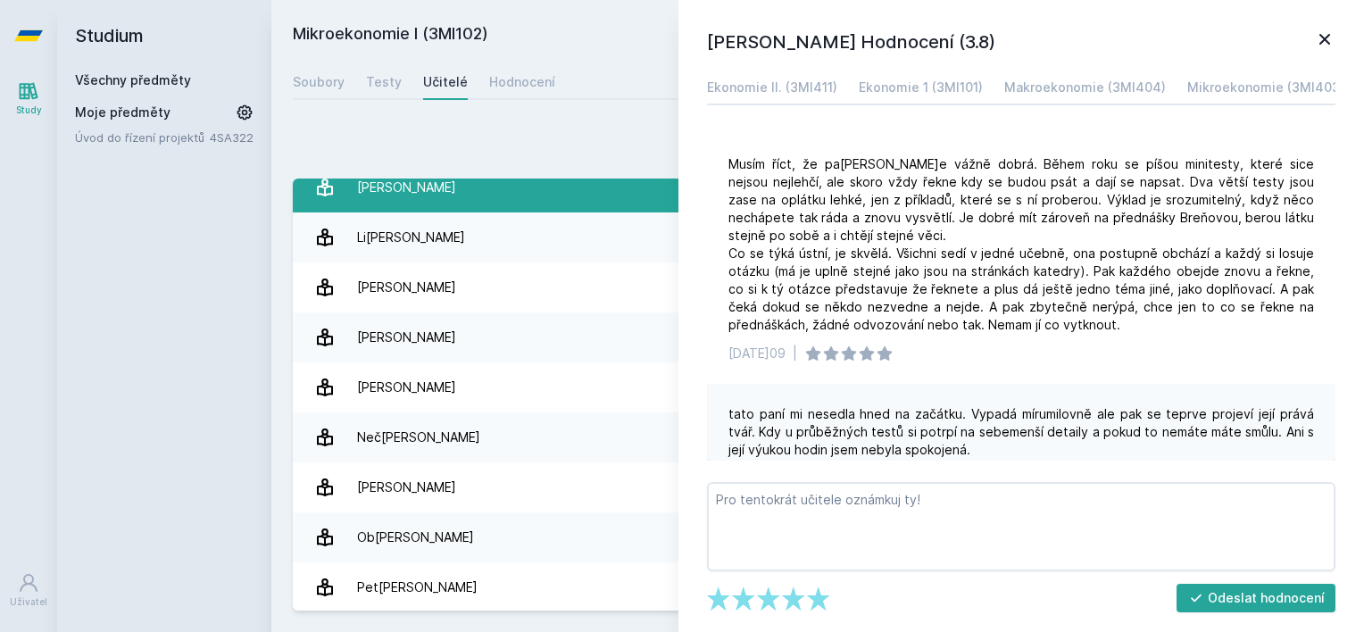
click at [414, 210] on link "[PERSON_NAME] 2 hodnocení 4.0" at bounding box center [818, 188] width 1050 height 50
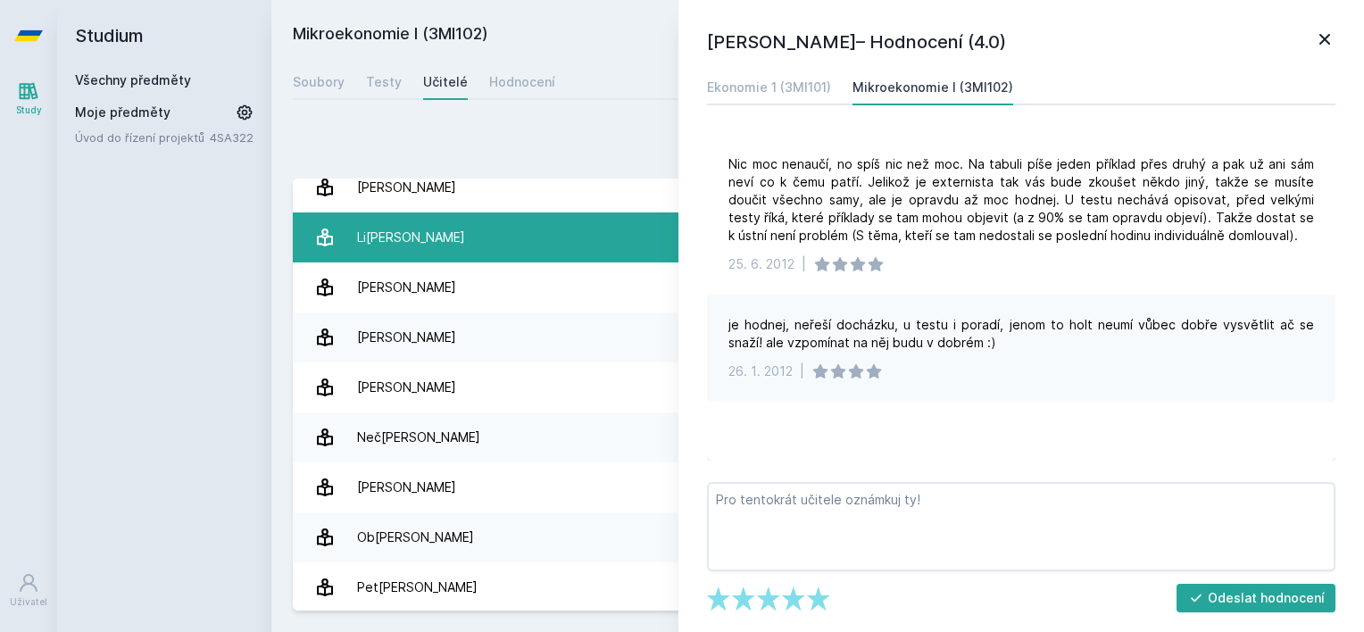
click at [401, 238] on div "Li[PERSON_NAME]" at bounding box center [411, 238] width 108 height 36
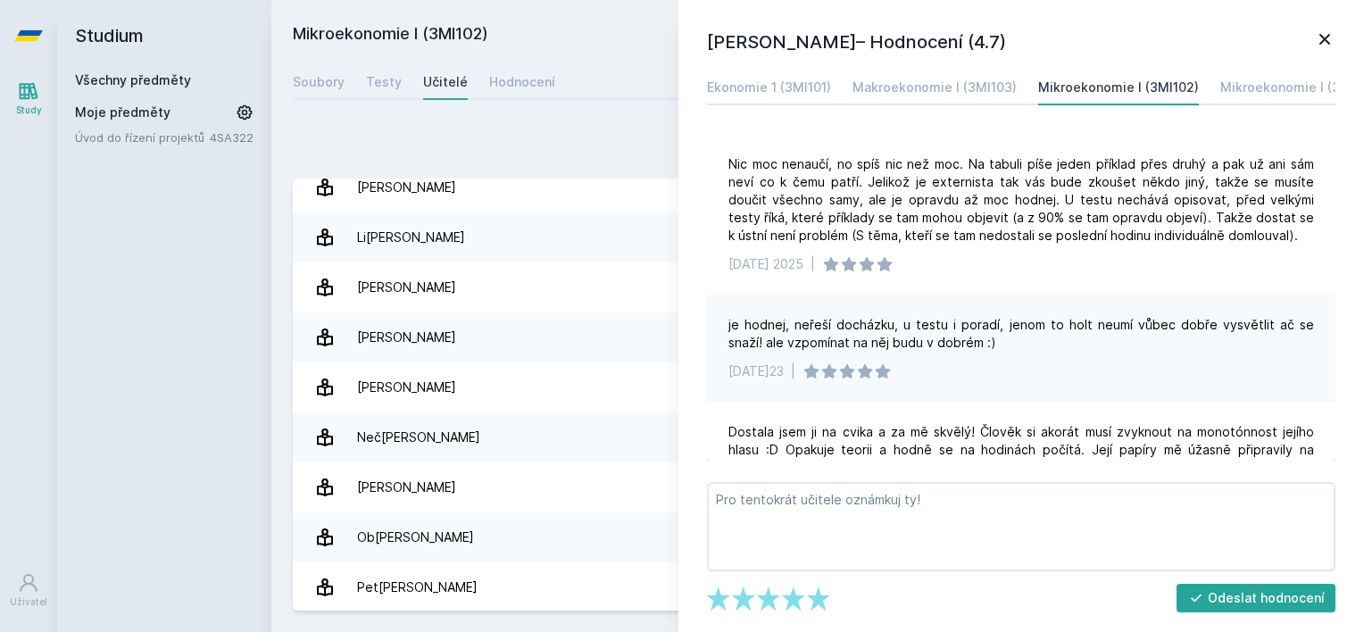
click at [143, 86] on link "Všechny předměty" at bounding box center [133, 79] width 116 height 15
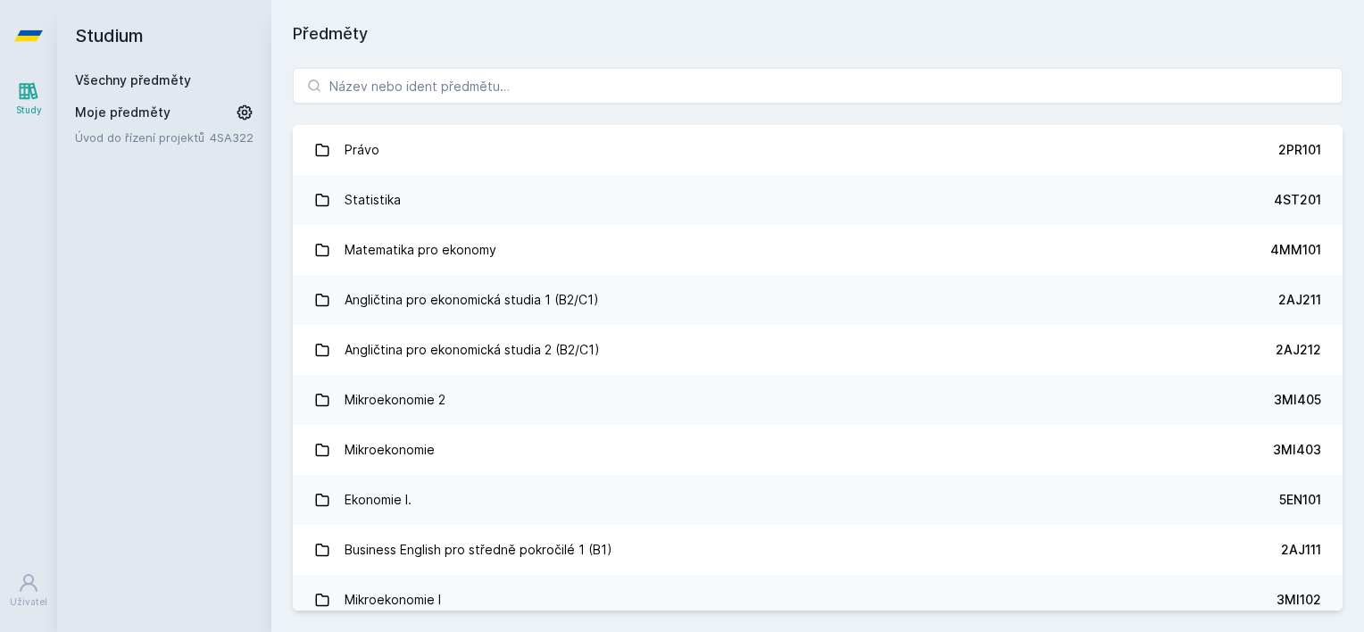
click at [143, 86] on link "Všechny předměty" at bounding box center [133, 79] width 116 height 15
click at [382, 72] on input "search" at bounding box center [818, 86] width 1050 height 36
paste input "3MI102"
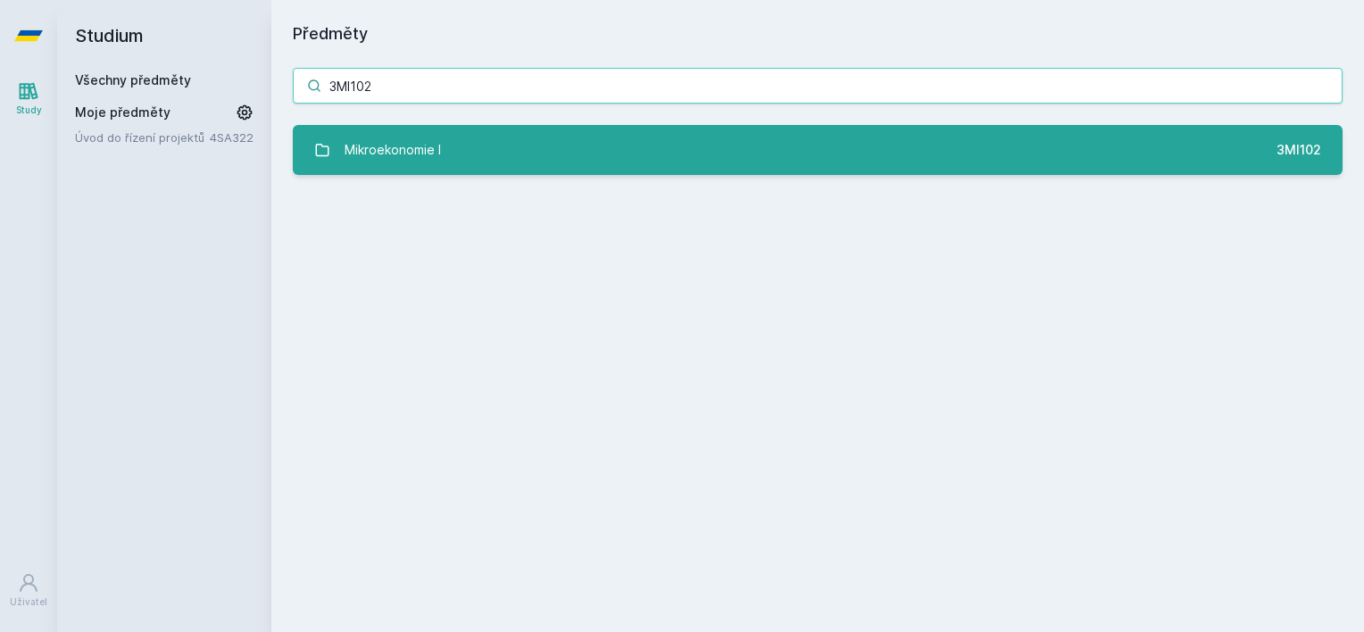
type input "3MI102"
click at [359, 154] on div "Mikroekonomie I" at bounding box center [393, 150] width 96 height 36
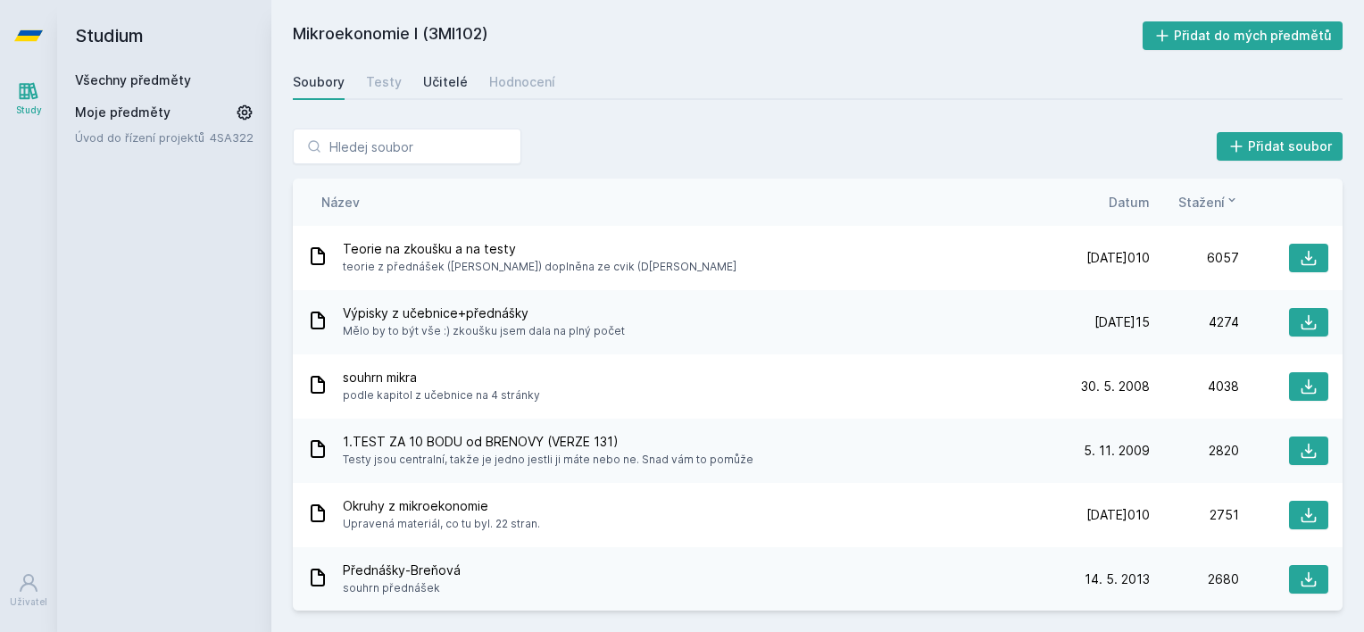
click at [449, 74] on div "Učitelé" at bounding box center [445, 82] width 45 height 18
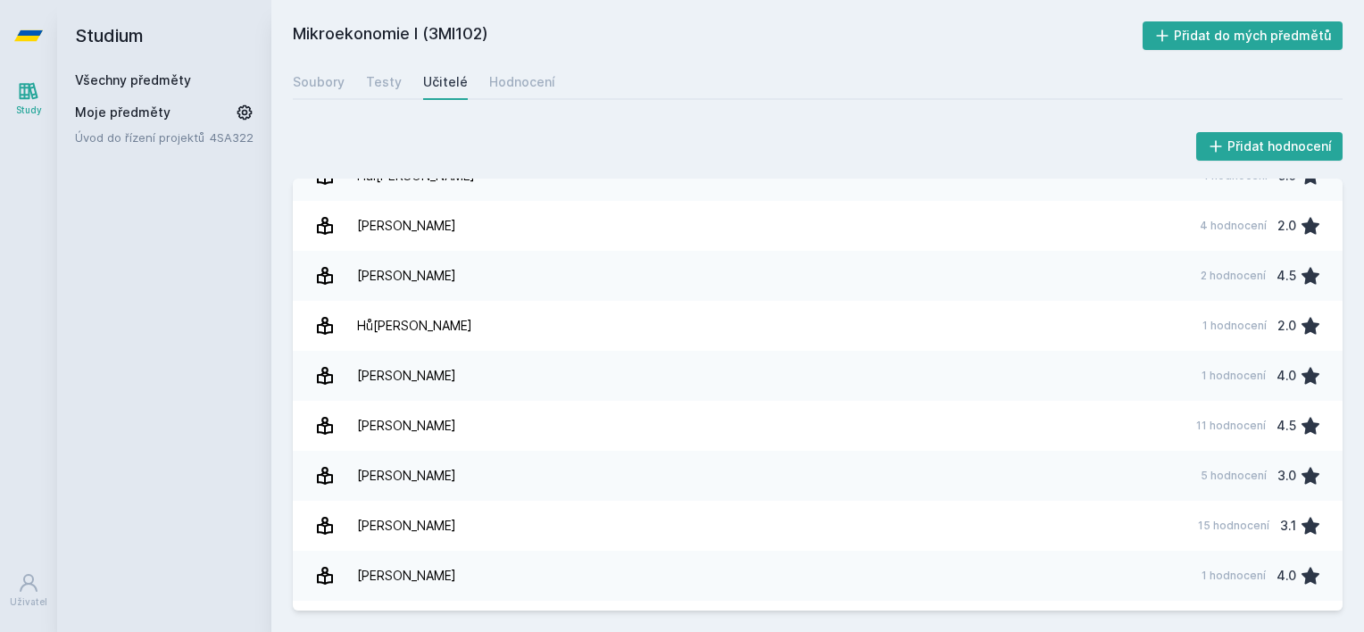
scroll to position [755, 0]
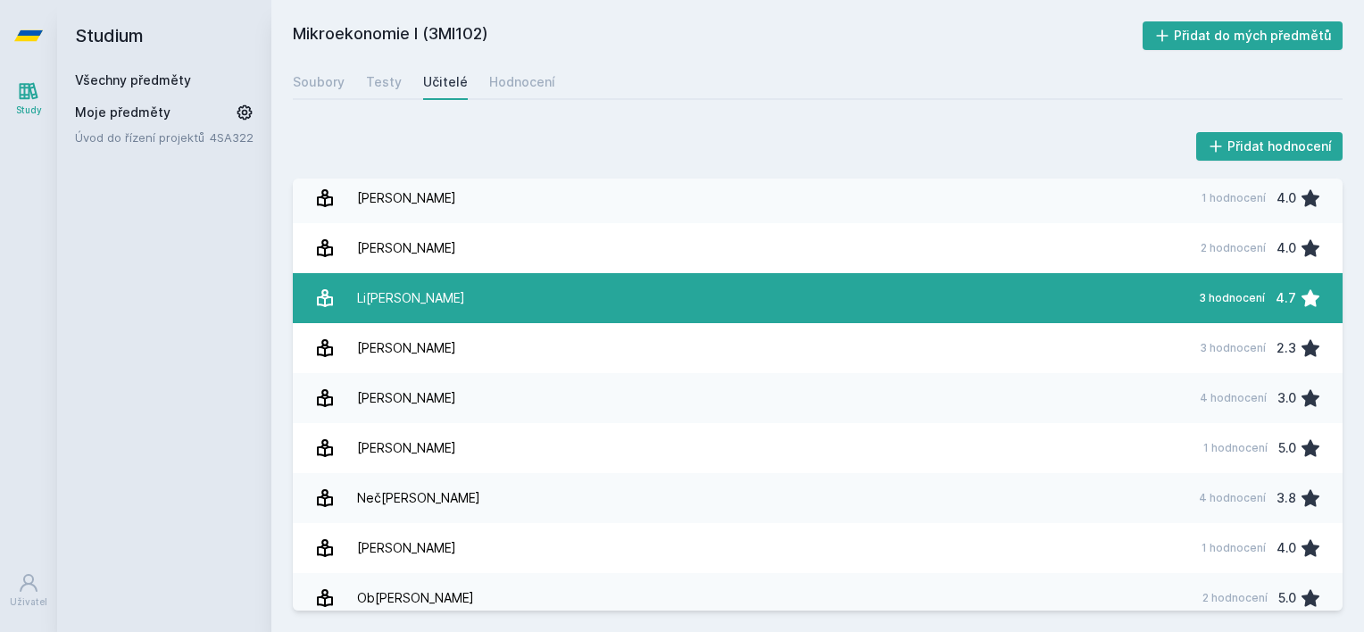
click at [461, 296] on link "Lig[PERSON_NAME] 3 hodnocení 4.7" at bounding box center [818, 298] width 1050 height 50
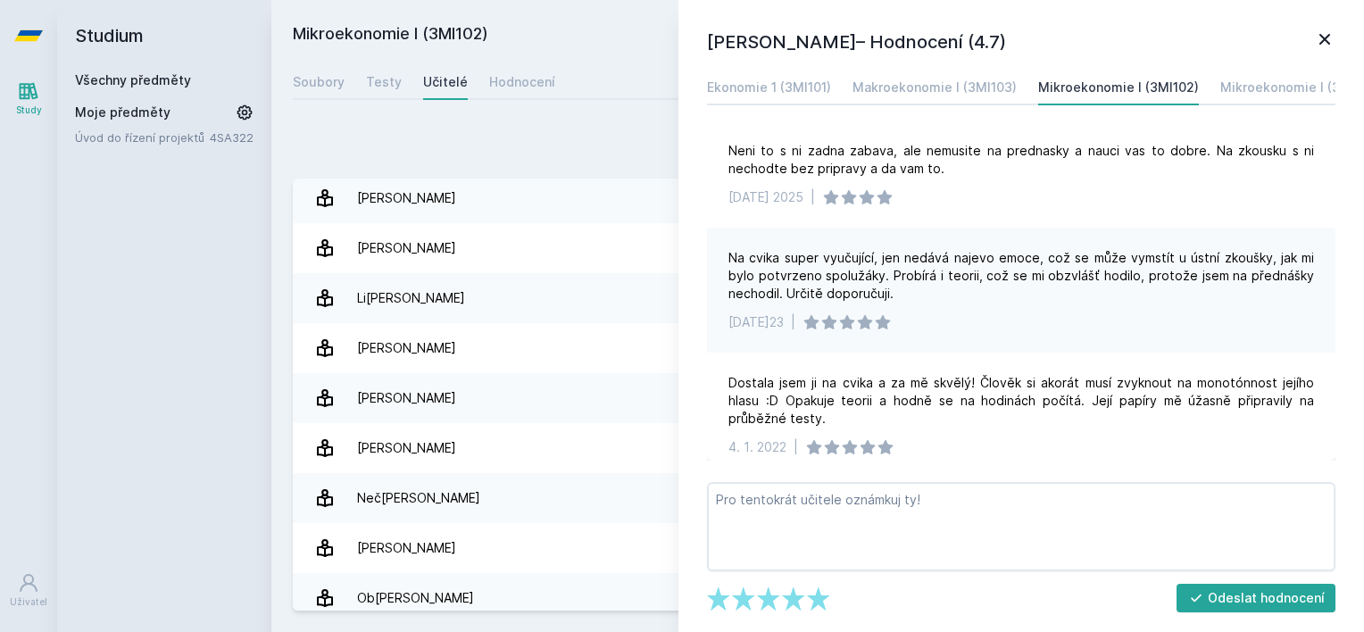
scroll to position [29, 0]
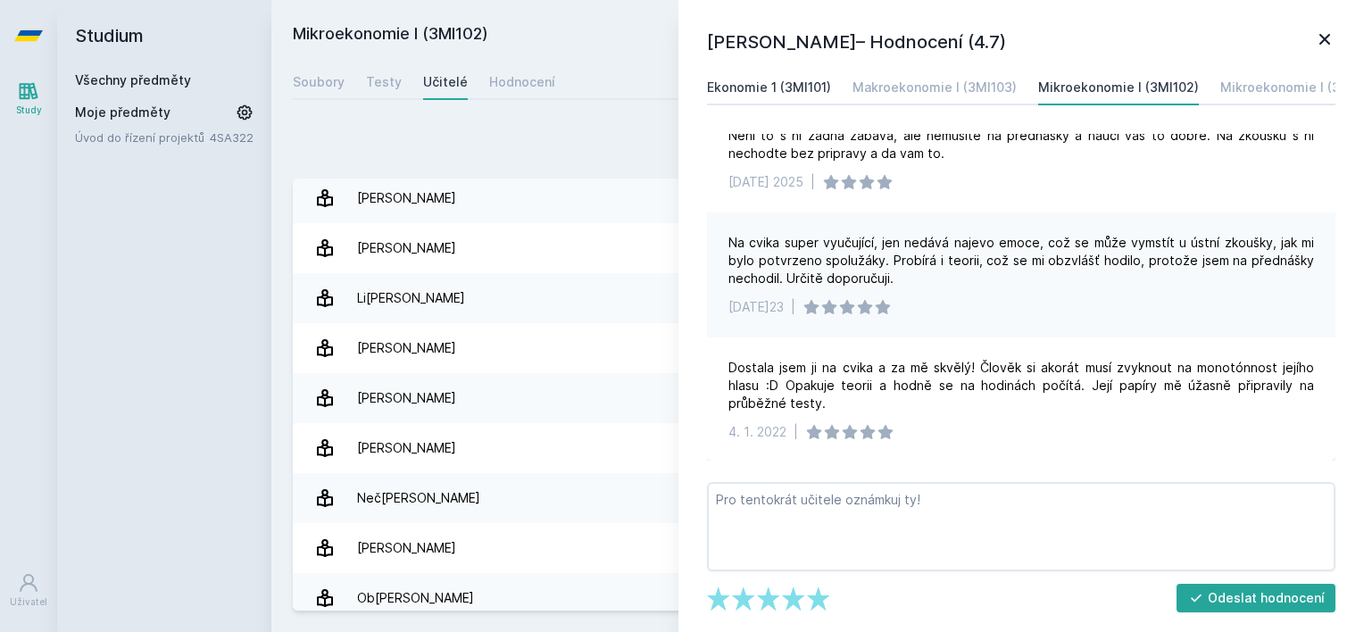
click at [727, 79] on div "Ekonomie 1 (3MI101)" at bounding box center [769, 88] width 124 height 18
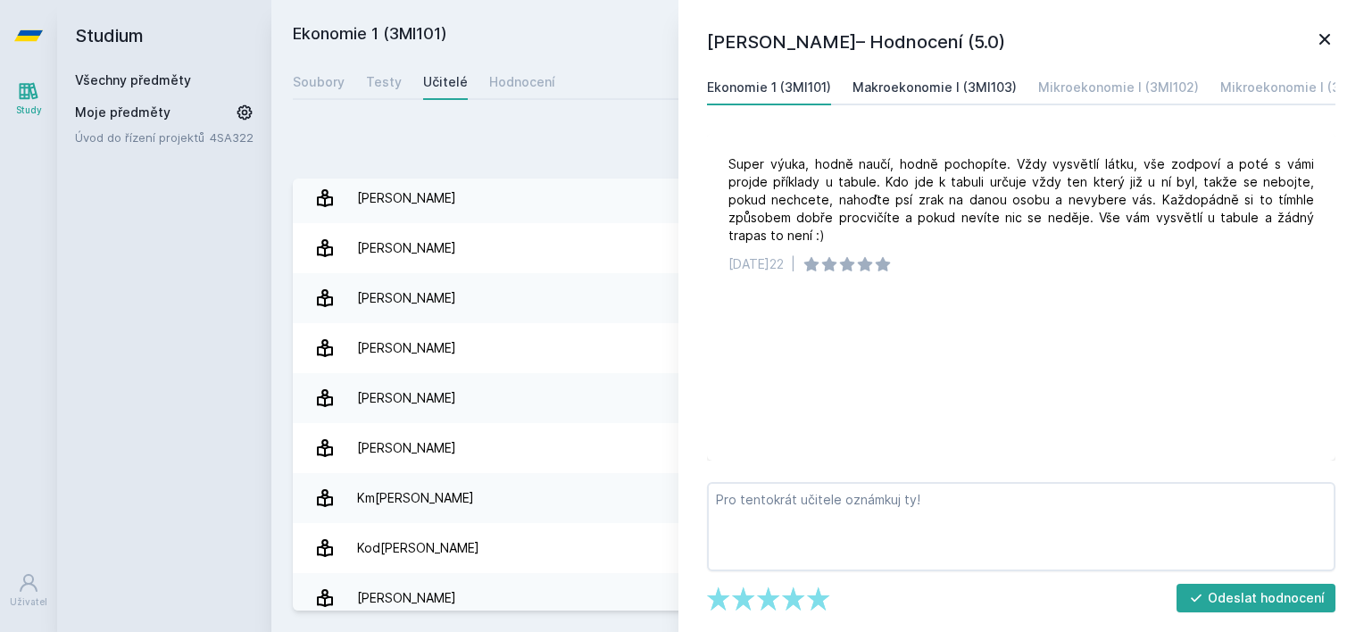
click at [861, 83] on div "Makroekonomie I (3MI103)" at bounding box center [935, 88] width 164 height 18
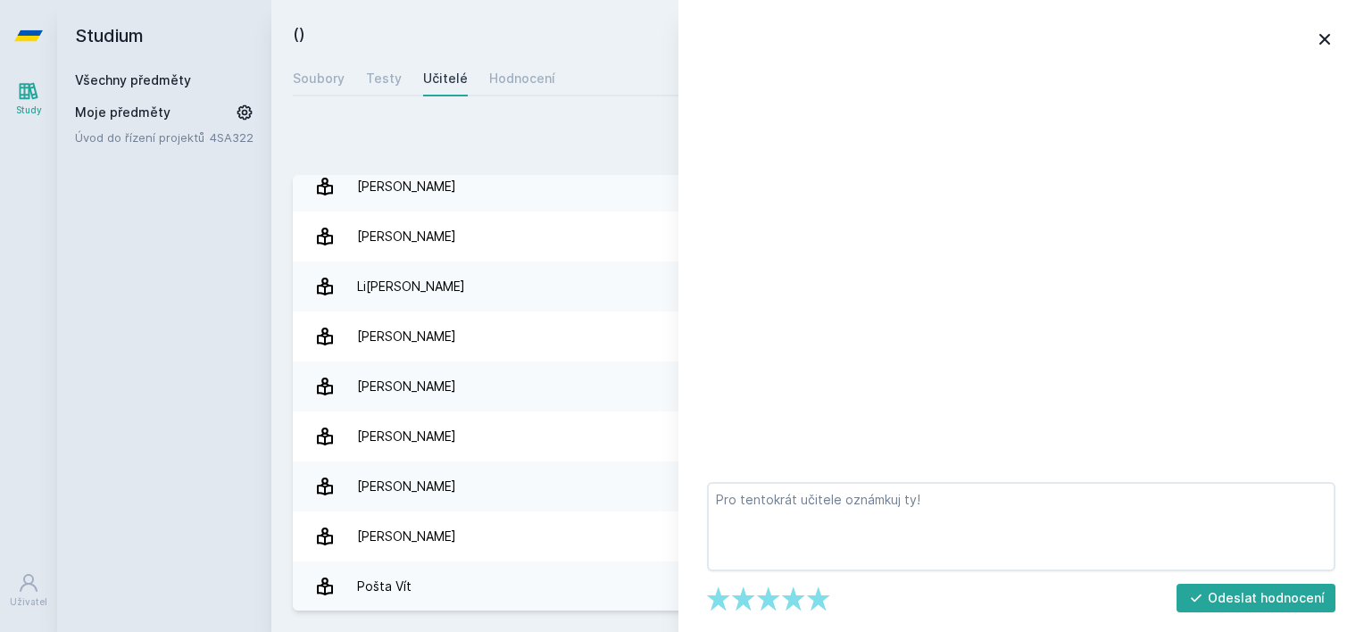
scroll to position [367, 0]
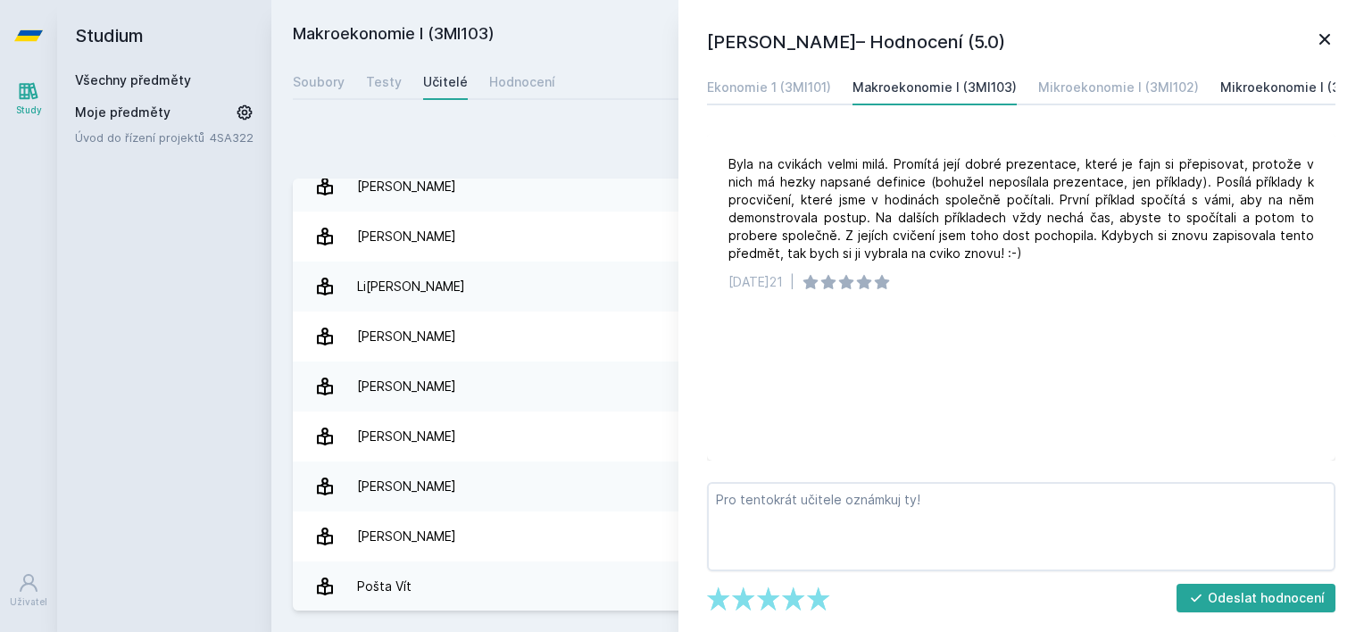
click at [1271, 92] on div "Mikroekonomie I (3MI106)" at bounding box center [1301, 88] width 161 height 18
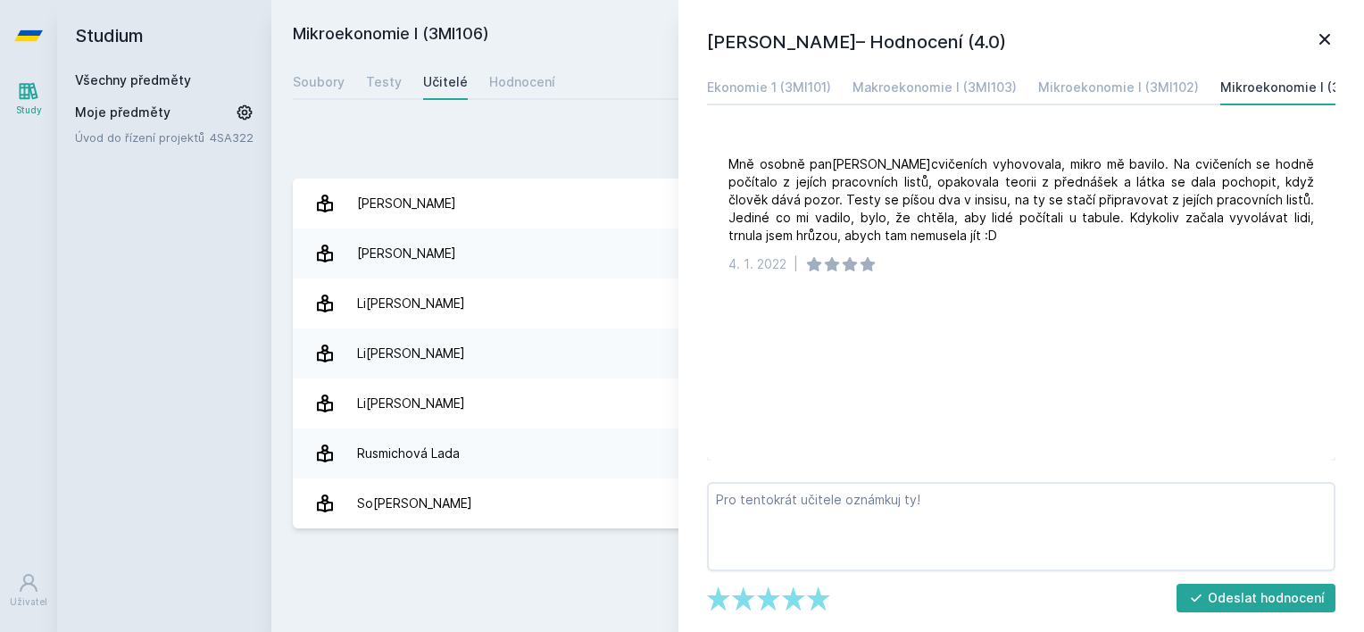
click at [1329, 37] on icon at bounding box center [1324, 39] width 21 height 21
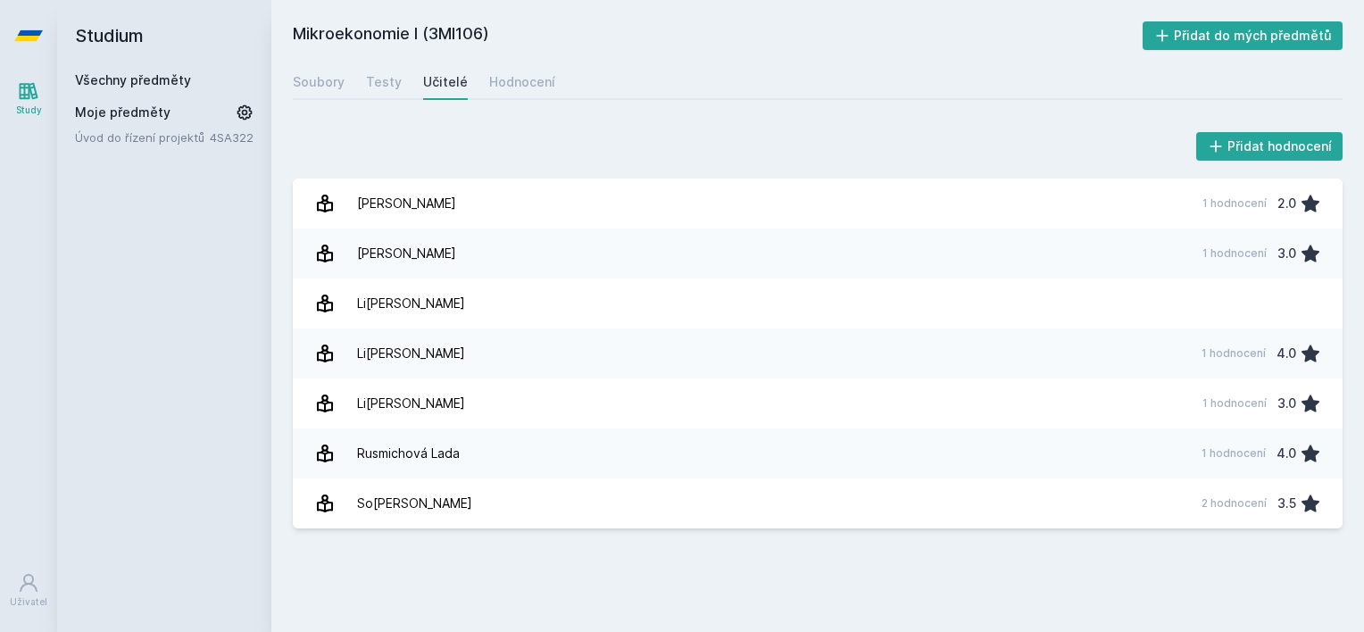
click at [137, 88] on div "Všechny předměty" at bounding box center [164, 80] width 179 height 18
click at [144, 82] on link "Všechny předměty" at bounding box center [133, 79] width 116 height 15
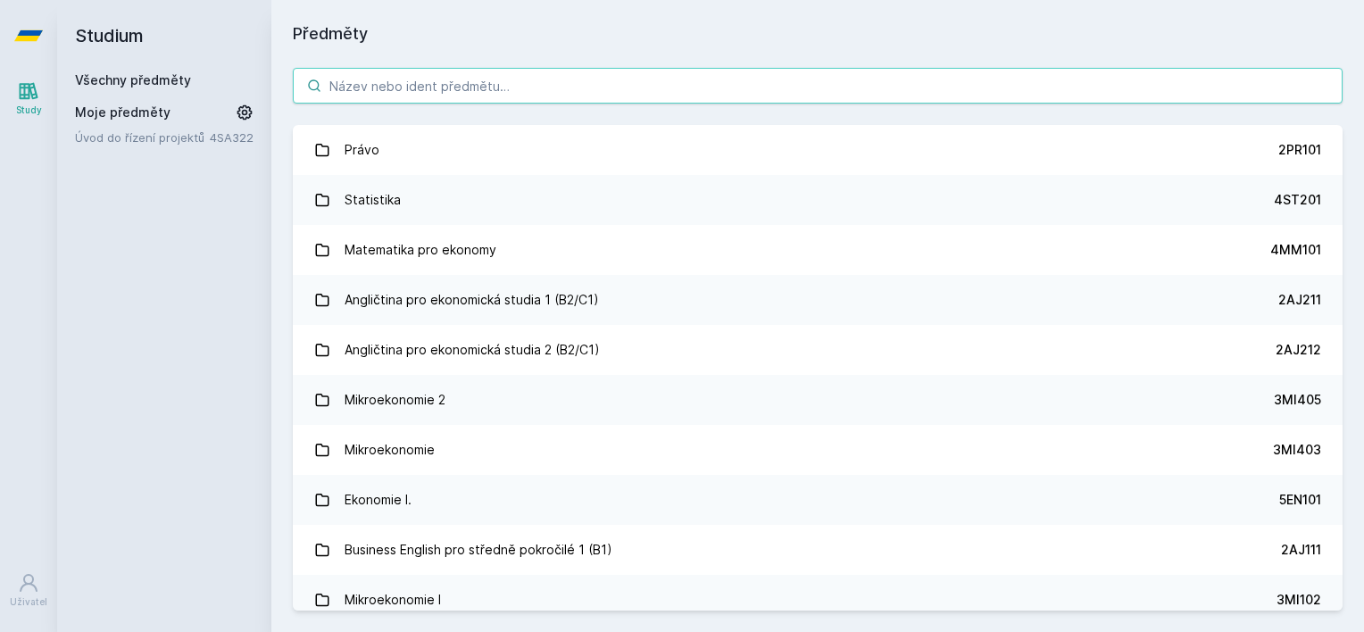
click at [487, 87] on input "search" at bounding box center [818, 86] width 1050 height 36
paste input "3MI102"
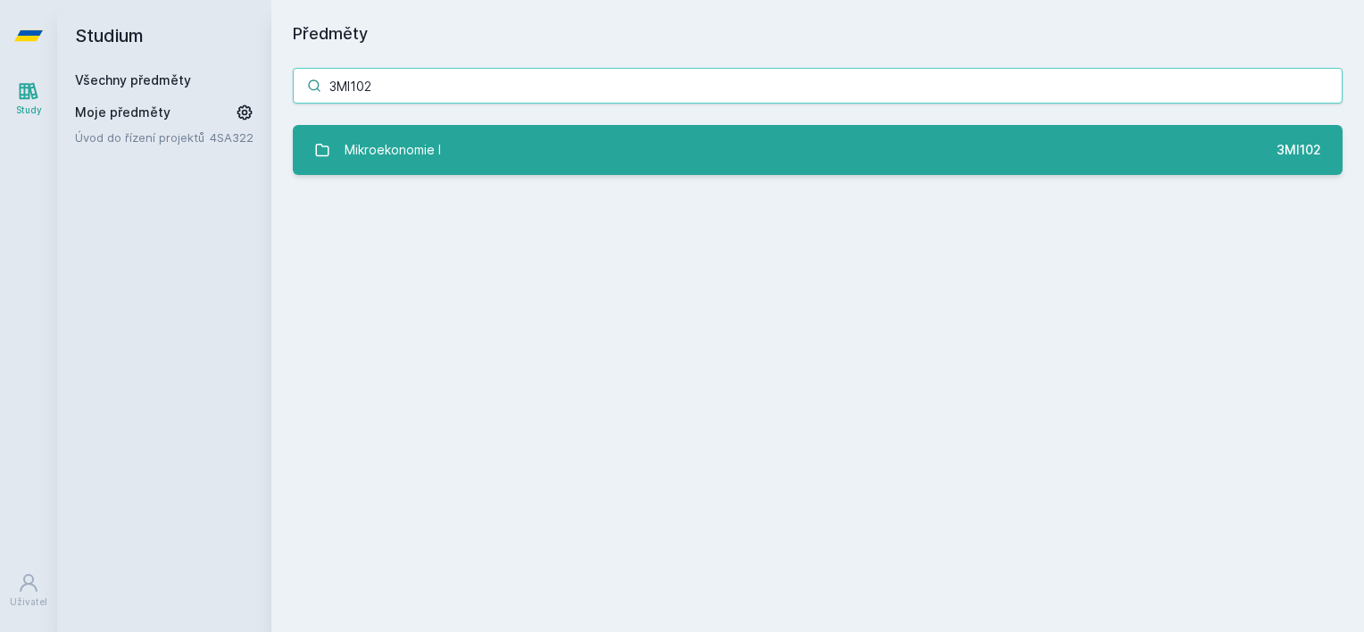
type input "3MI102"
click at [415, 163] on div "Mikroekonomie I" at bounding box center [393, 150] width 96 height 36
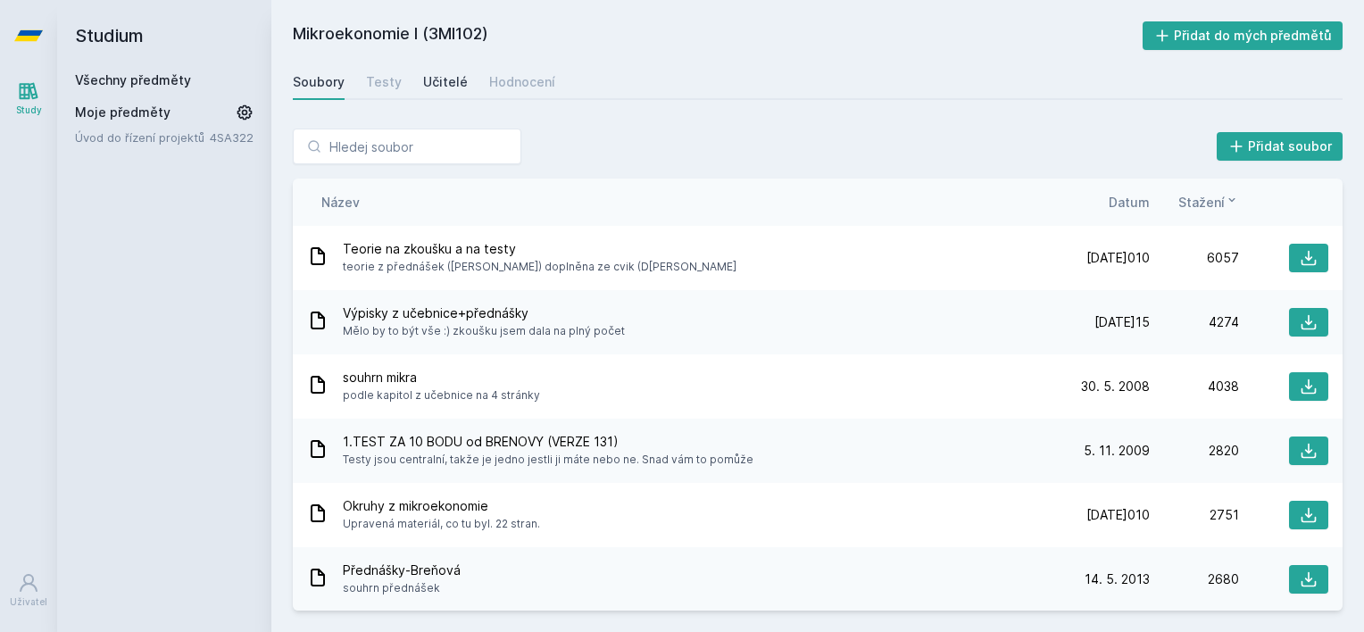
click at [431, 74] on div "Učitelé" at bounding box center [445, 82] width 45 height 18
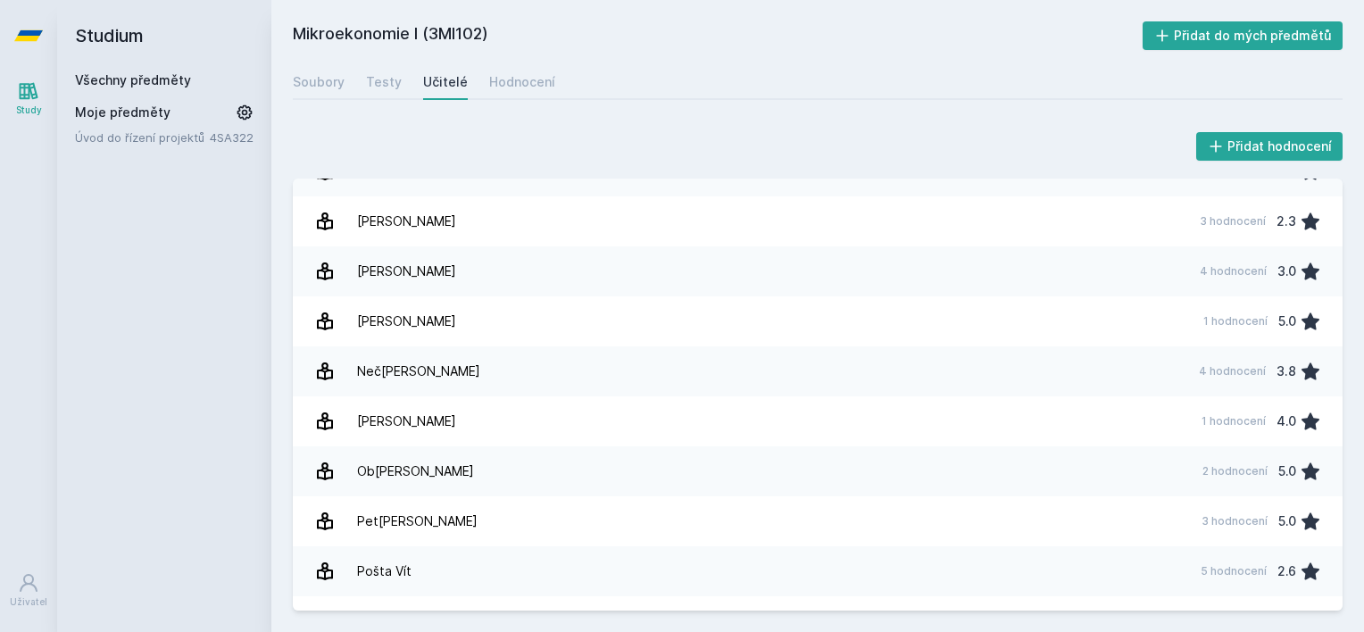
scroll to position [897, 0]
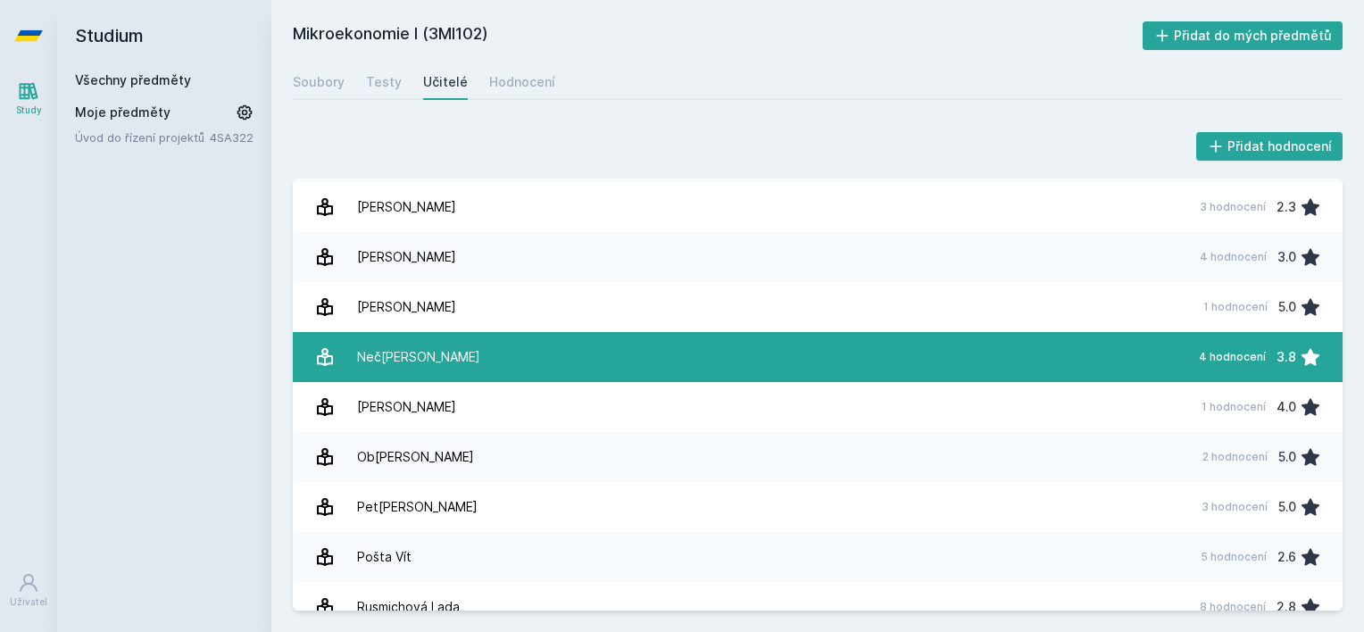
click at [830, 369] on link "Ne[PERSON_NAME] 4 hodnocení 3.8" at bounding box center [818, 357] width 1050 height 50
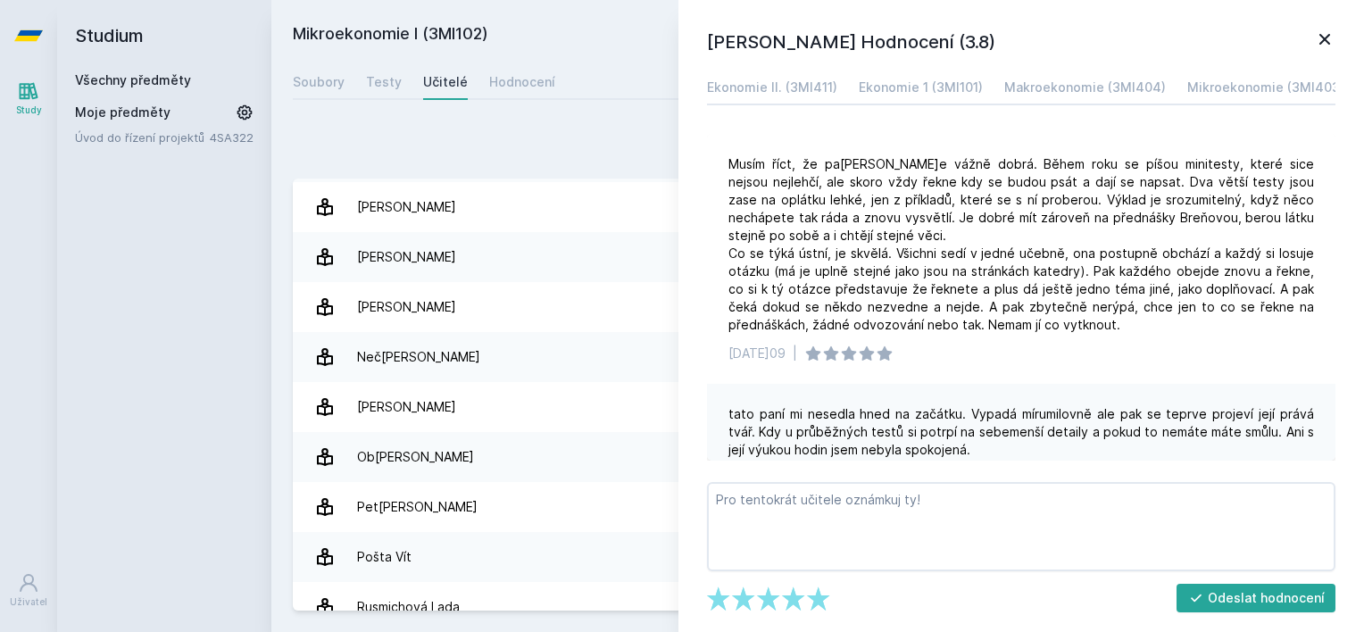
click at [839, 90] on div "Ekonomie II. (3MI411) Ekonomie 1 (3MI101) Makroekonomie (3MI404) Mikroekonomie …" at bounding box center [1021, 88] width 629 height 36
click at [814, 89] on div "Ekonomie II. (3MI411)" at bounding box center [772, 88] width 130 height 18
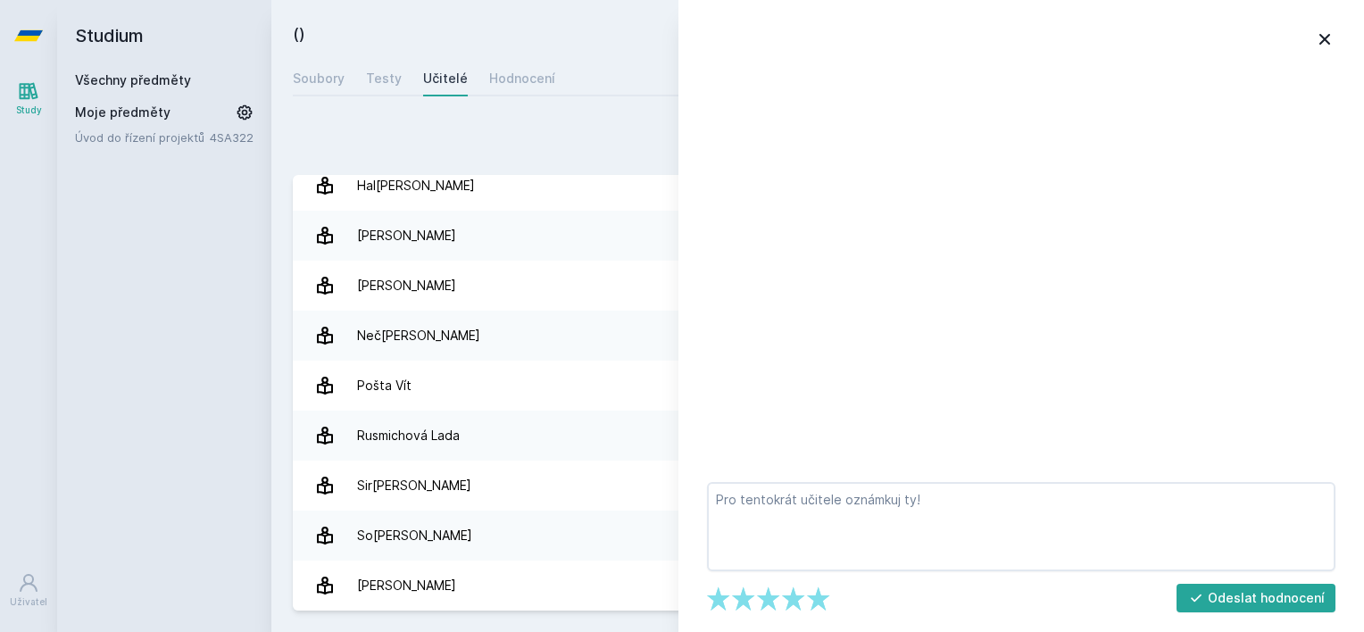
scroll to position [113, 0]
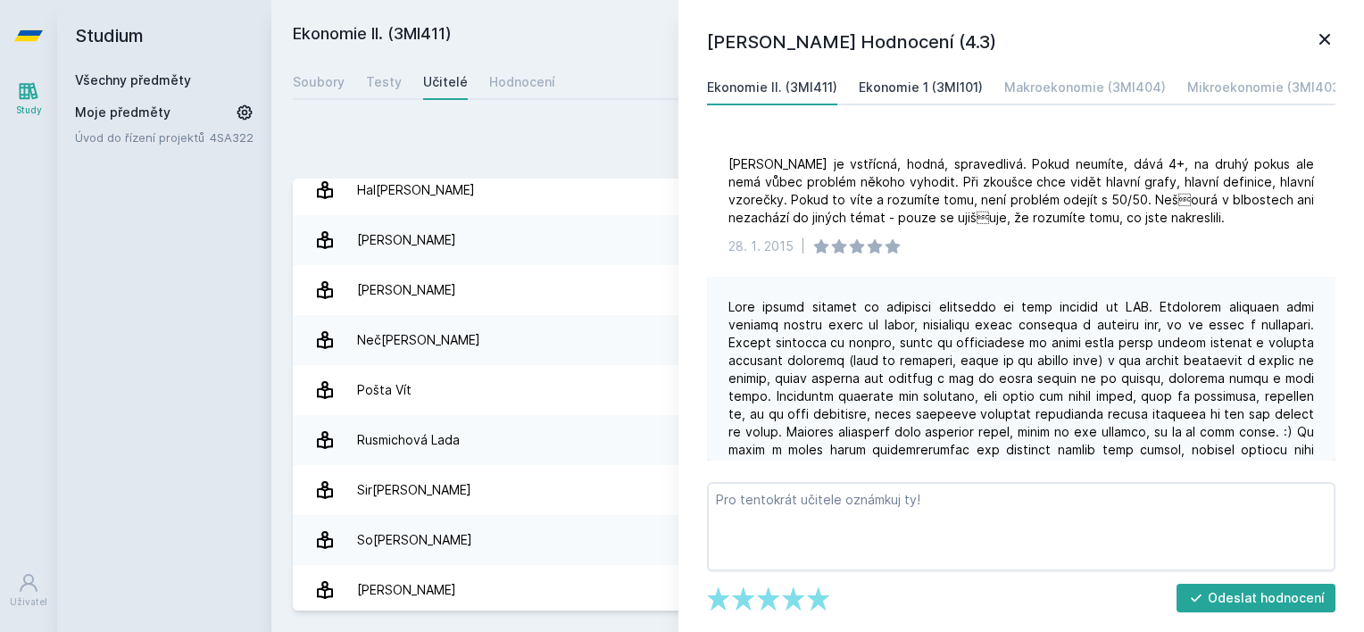
click at [863, 88] on div "Ekonomie 1 (3MI101)" at bounding box center [921, 88] width 124 height 18
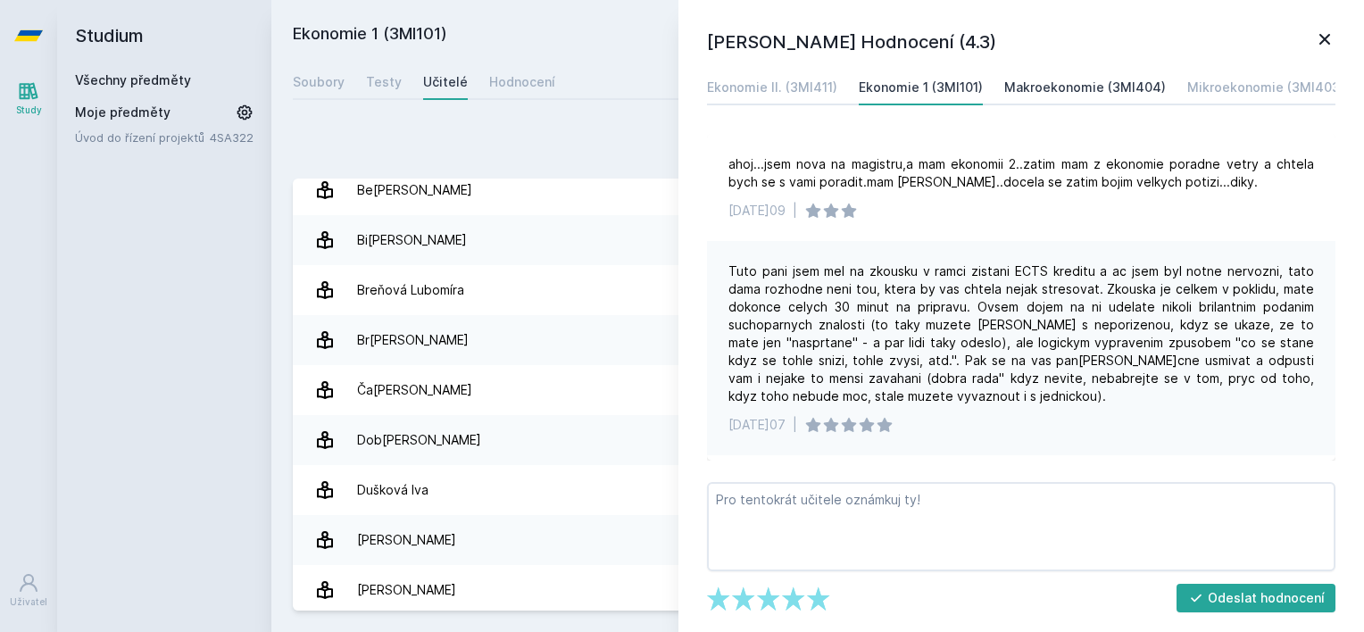
click at [1016, 86] on div "Makroekonomie (3MI404)" at bounding box center [1086, 88] width 162 height 18
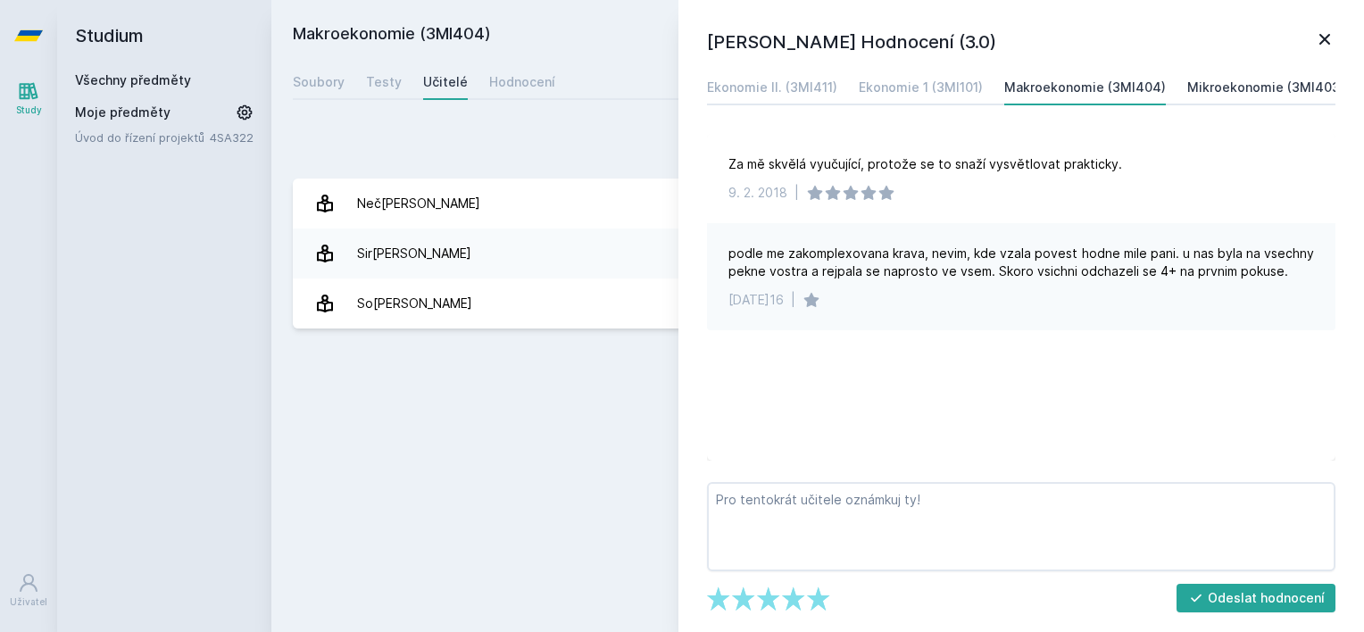
click at [1256, 87] on div "Mikroekonomie (3MI403)" at bounding box center [1266, 88] width 157 height 18
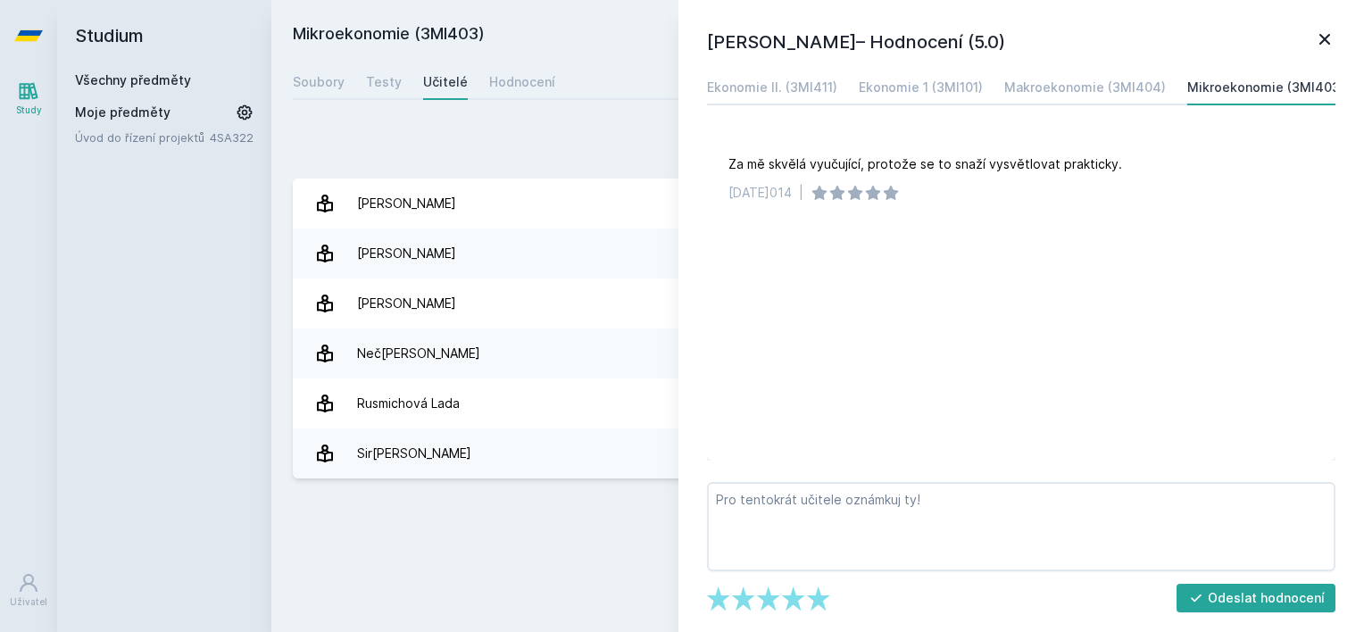
click at [1331, 46] on icon at bounding box center [1324, 39] width 21 height 21
